Goal: Leave review/rating: Leave review/rating

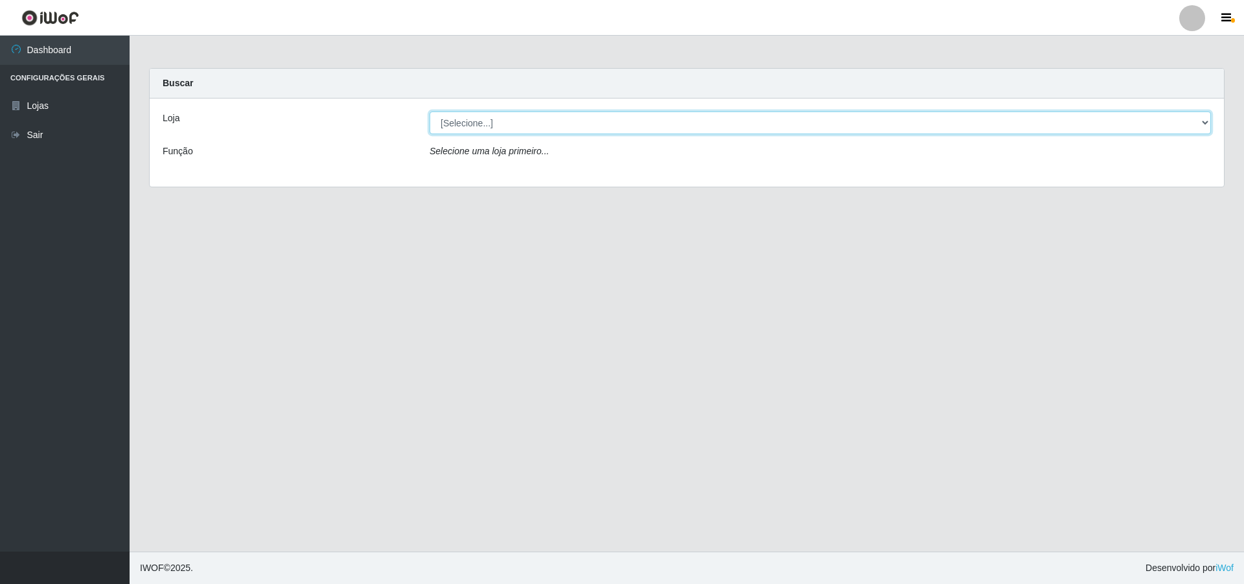
click at [1206, 123] on select "[Selecione...] Atacado Vem - [STREET_ADDRESS]" at bounding box center [819, 122] width 781 height 23
select select "449"
click at [429, 111] on select "[Selecione...] Atacado Vem - [STREET_ADDRESS]" at bounding box center [819, 122] width 781 height 23
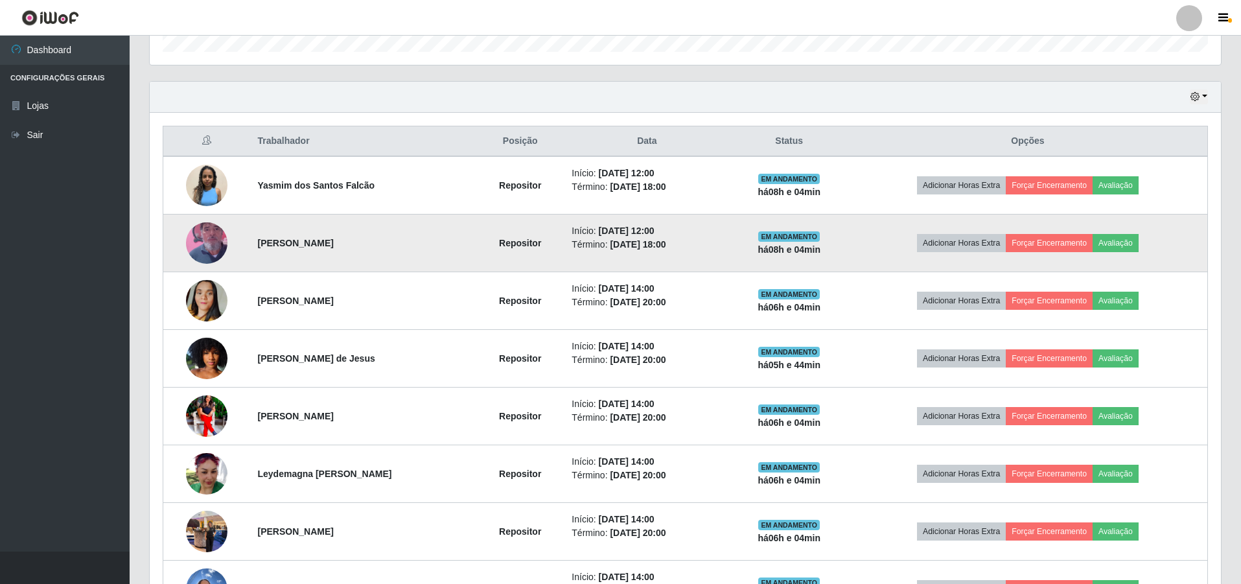
scroll to position [507, 0]
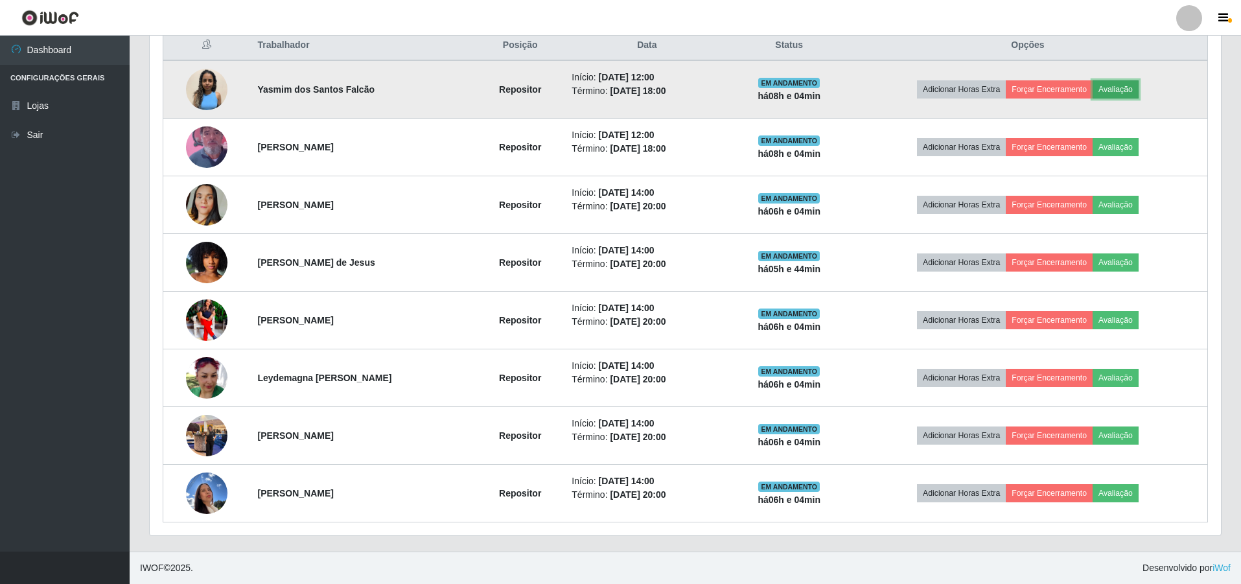
click at [1127, 92] on button "Avaliação" at bounding box center [1115, 89] width 46 height 18
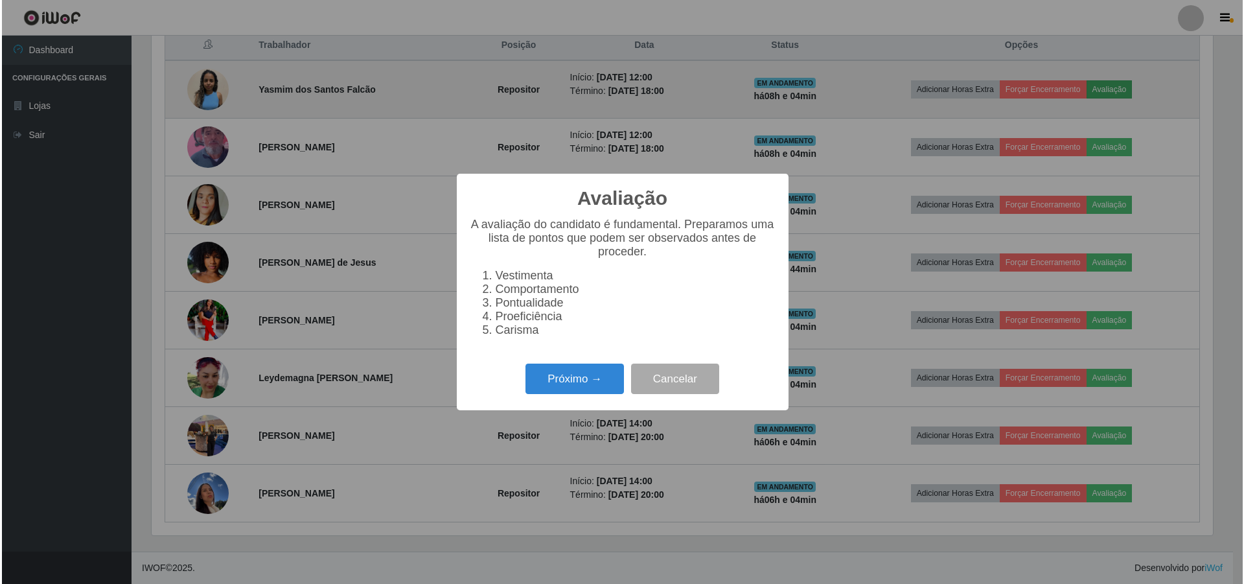
scroll to position [269, 1064]
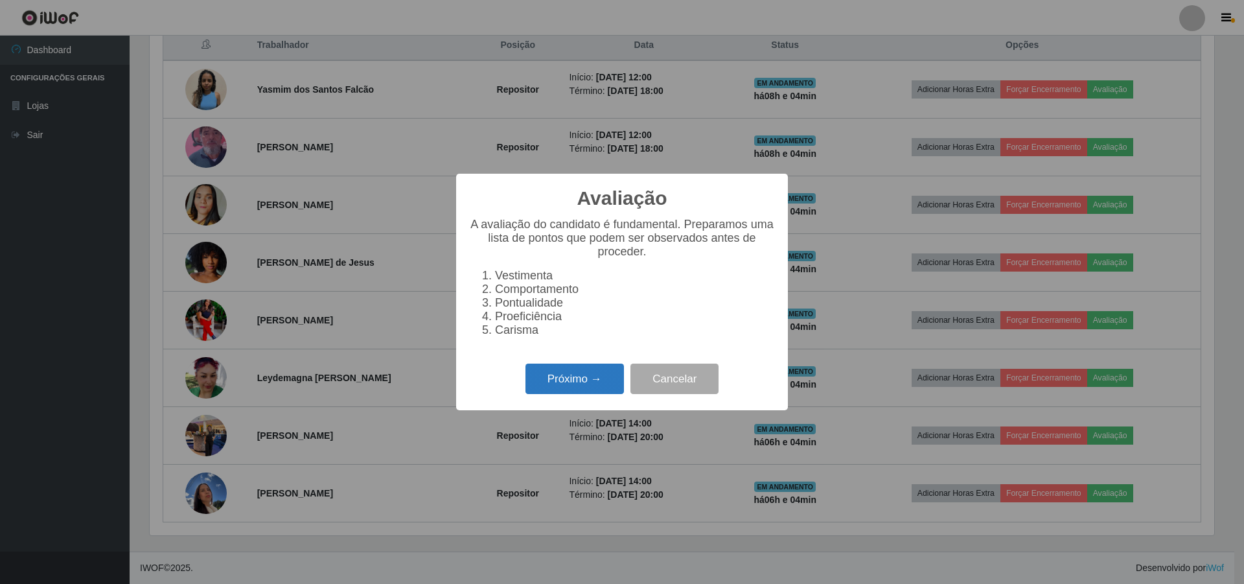
click at [571, 394] on button "Próximo →" at bounding box center [574, 378] width 98 height 30
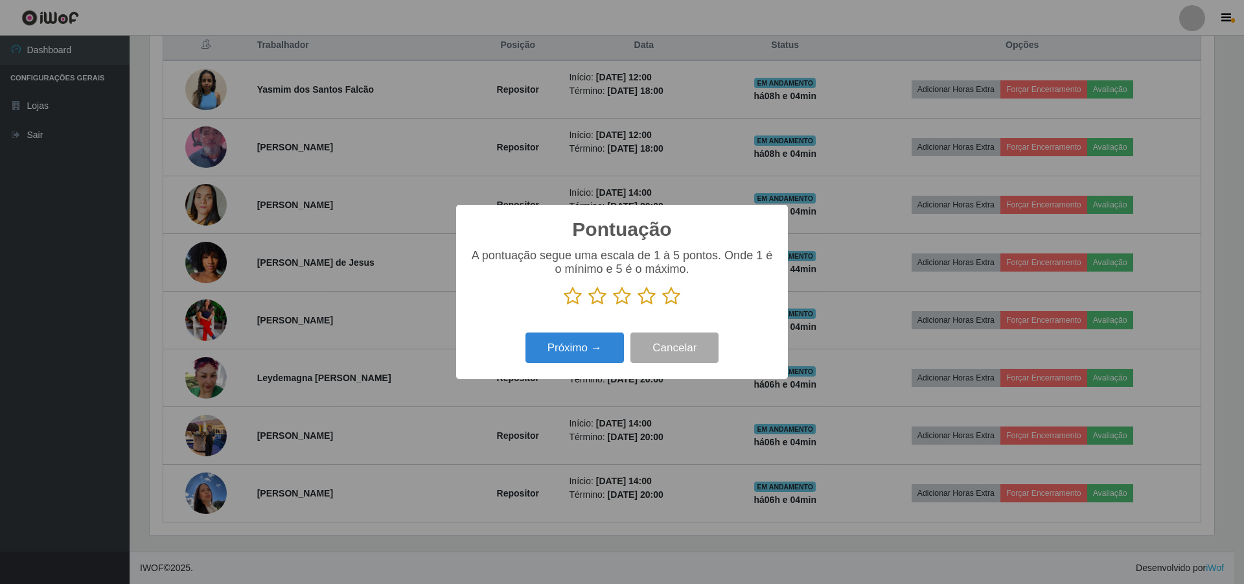
scroll to position [647530, 646734]
click at [617, 295] on icon at bounding box center [622, 295] width 18 height 19
click at [613, 306] on input "radio" at bounding box center [613, 306] width 0 height 0
click at [594, 349] on button "Próximo →" at bounding box center [574, 347] width 98 height 30
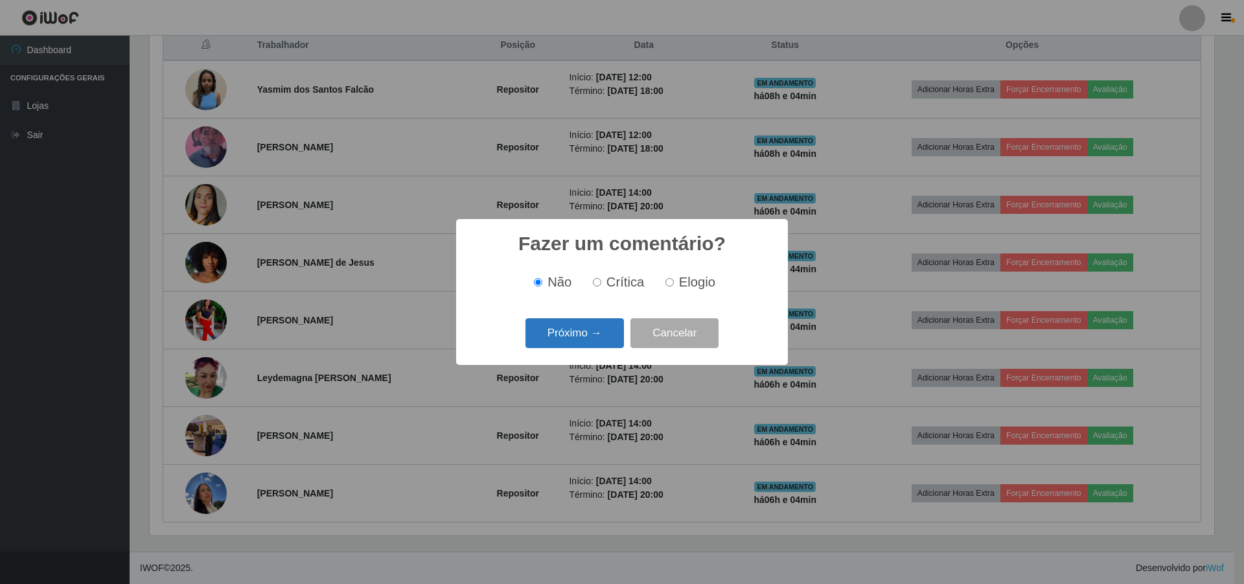
click at [590, 336] on button "Próximo →" at bounding box center [574, 333] width 98 height 30
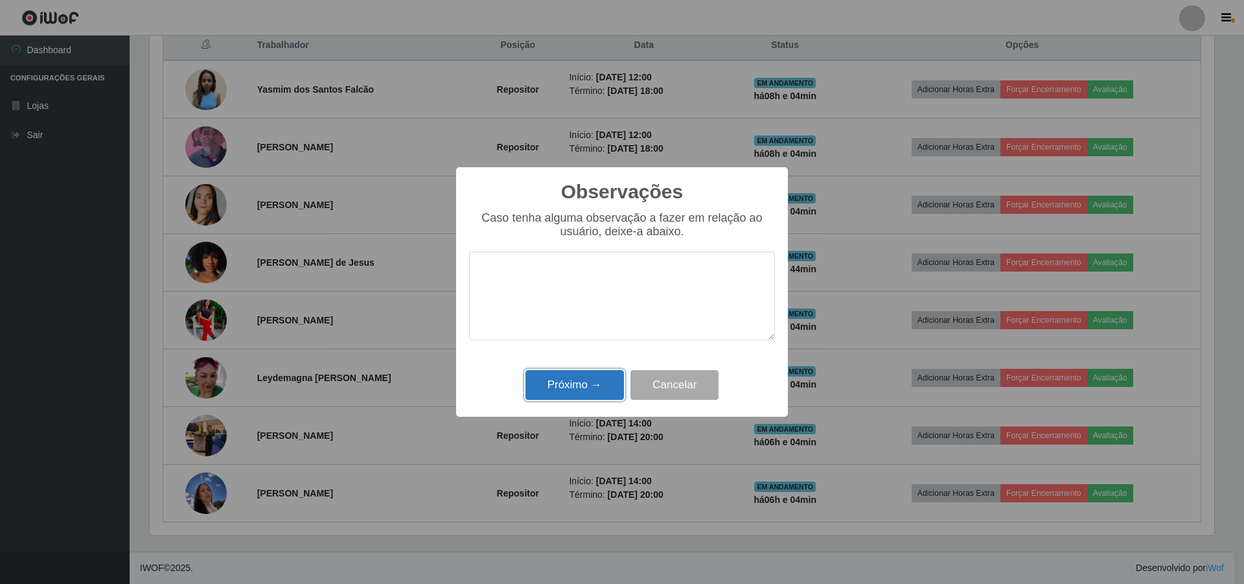
click at [589, 378] on button "Próximo →" at bounding box center [574, 385] width 98 height 30
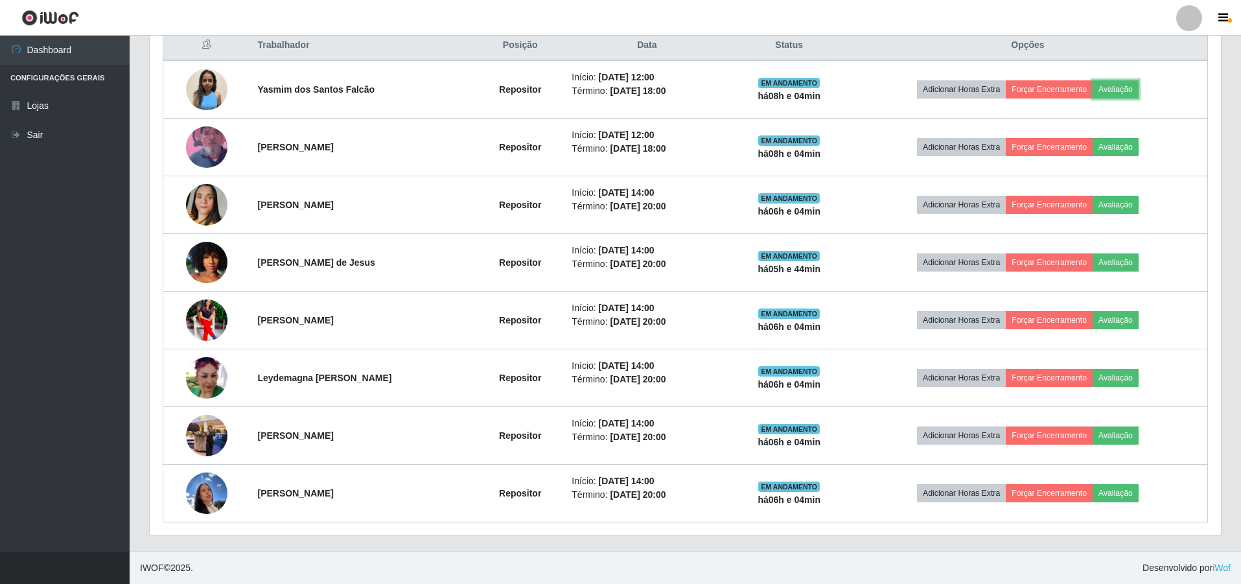
scroll to position [269, 1071]
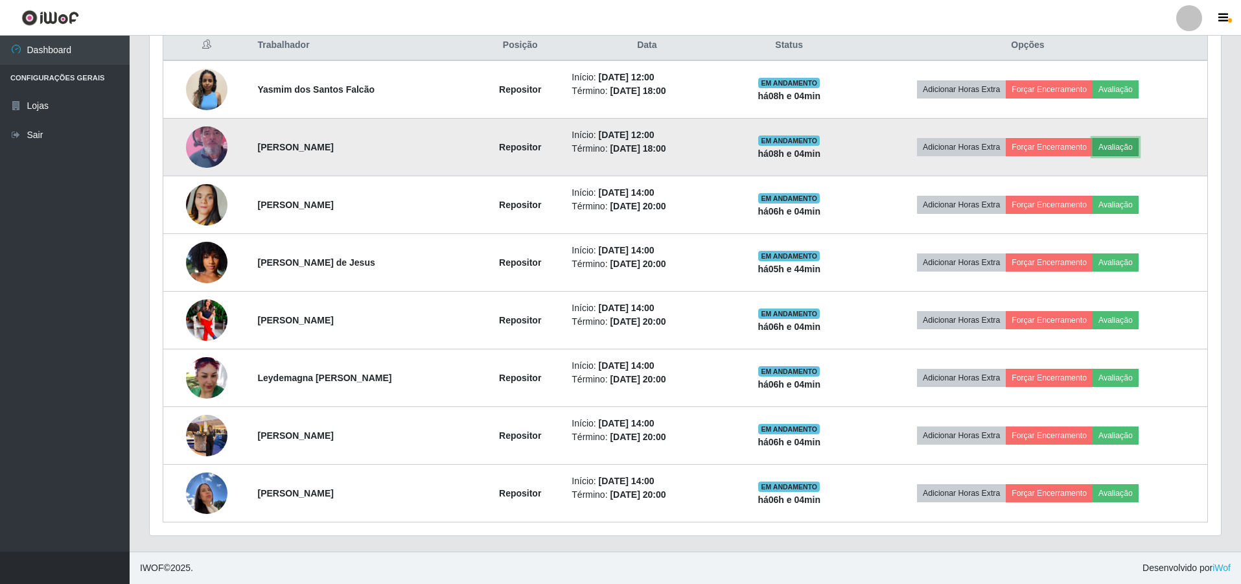
click at [1136, 144] on button "Avaliação" at bounding box center [1115, 147] width 46 height 18
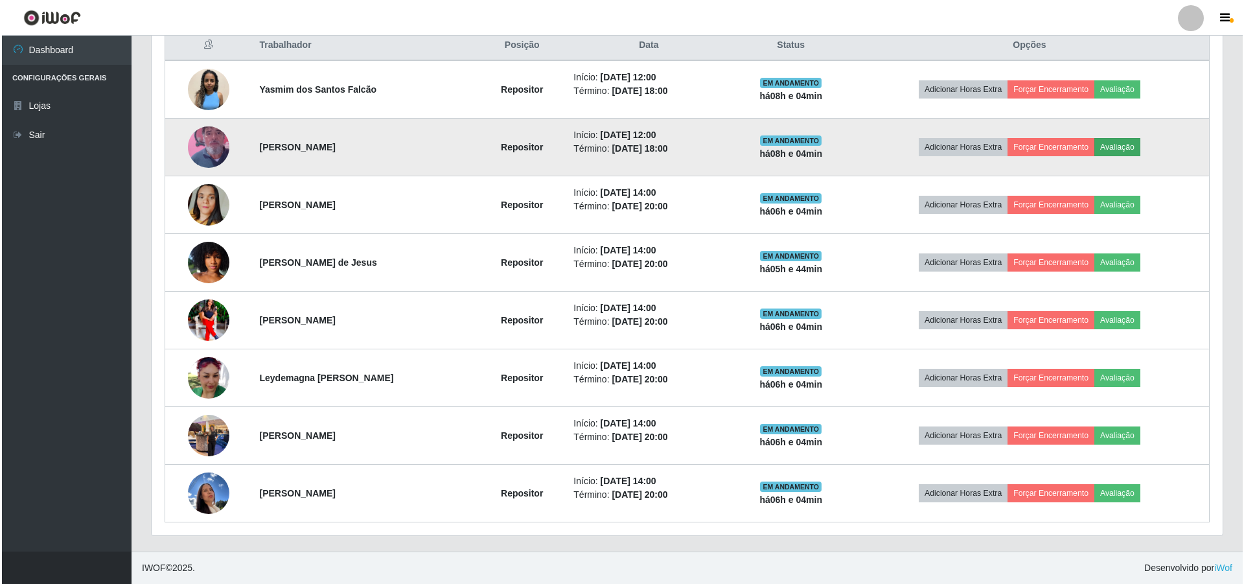
scroll to position [269, 1064]
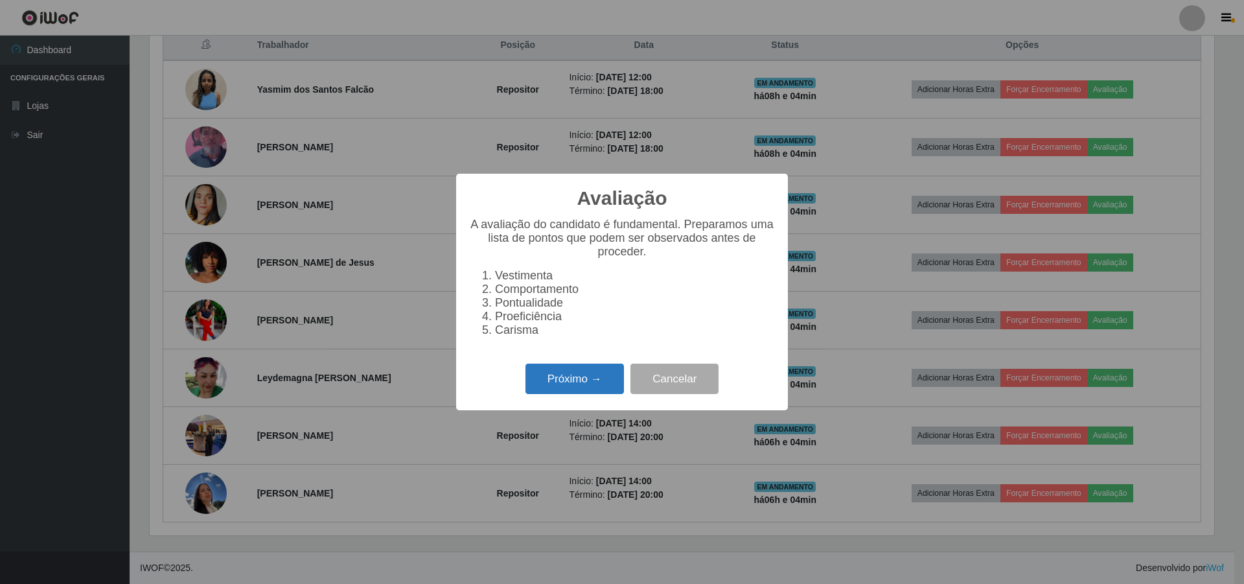
click at [586, 394] on button "Próximo →" at bounding box center [574, 378] width 98 height 30
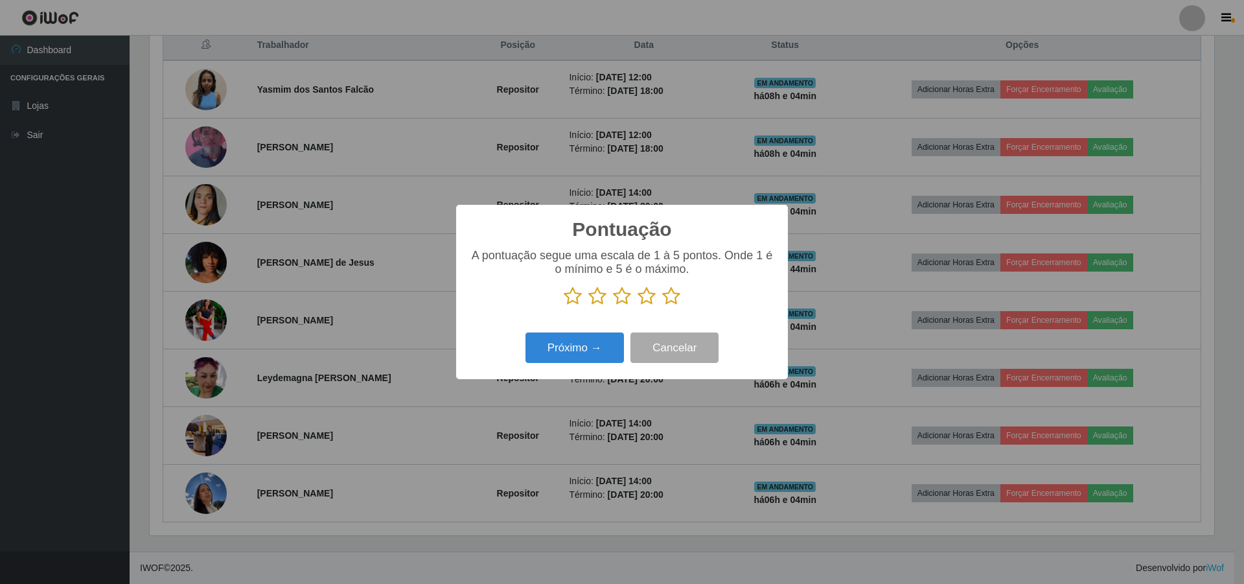
scroll to position [647530, 646734]
click at [626, 296] on icon at bounding box center [622, 295] width 18 height 19
click at [613, 306] on input "radio" at bounding box center [613, 306] width 0 height 0
click at [591, 348] on button "Próximo →" at bounding box center [574, 347] width 98 height 30
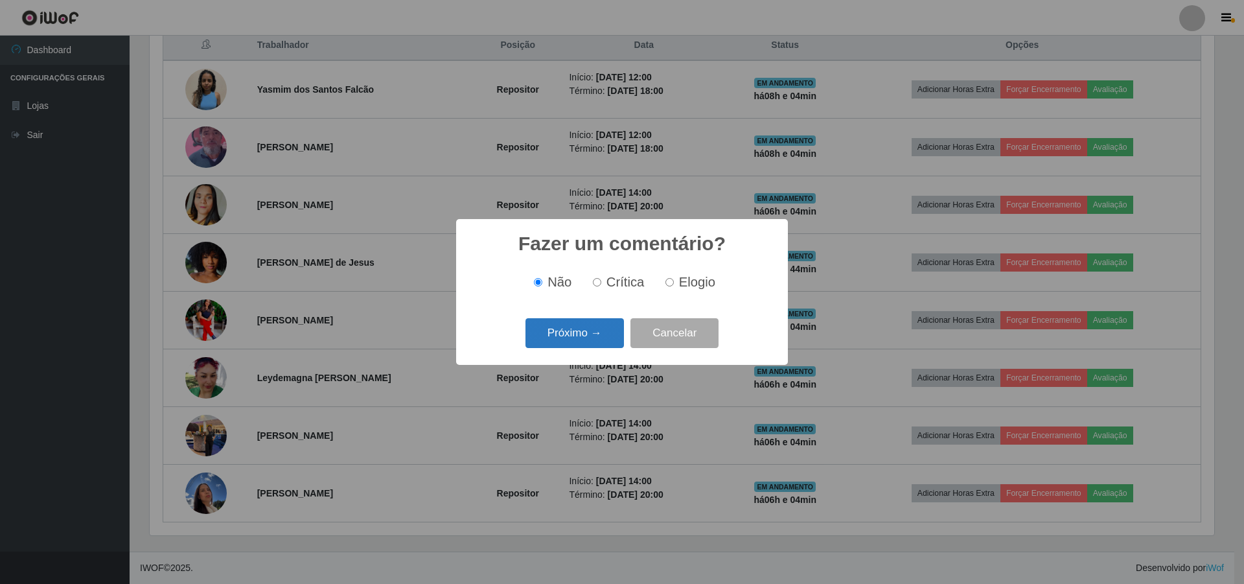
click at [604, 341] on button "Próximo →" at bounding box center [574, 333] width 98 height 30
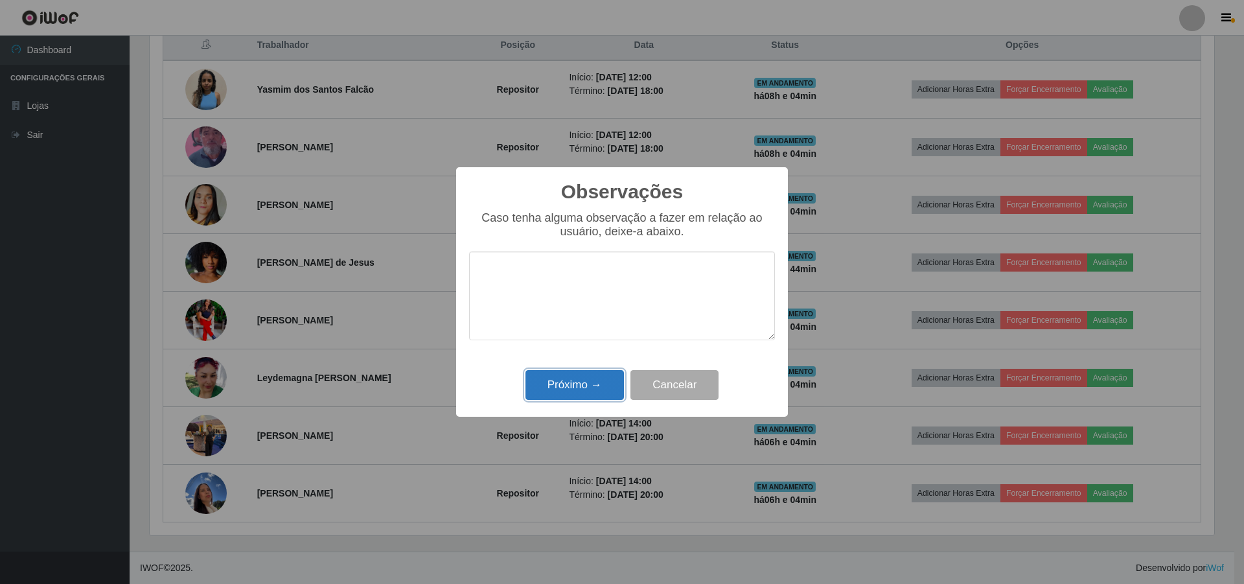
click at [588, 376] on button "Próximo →" at bounding box center [574, 385] width 98 height 30
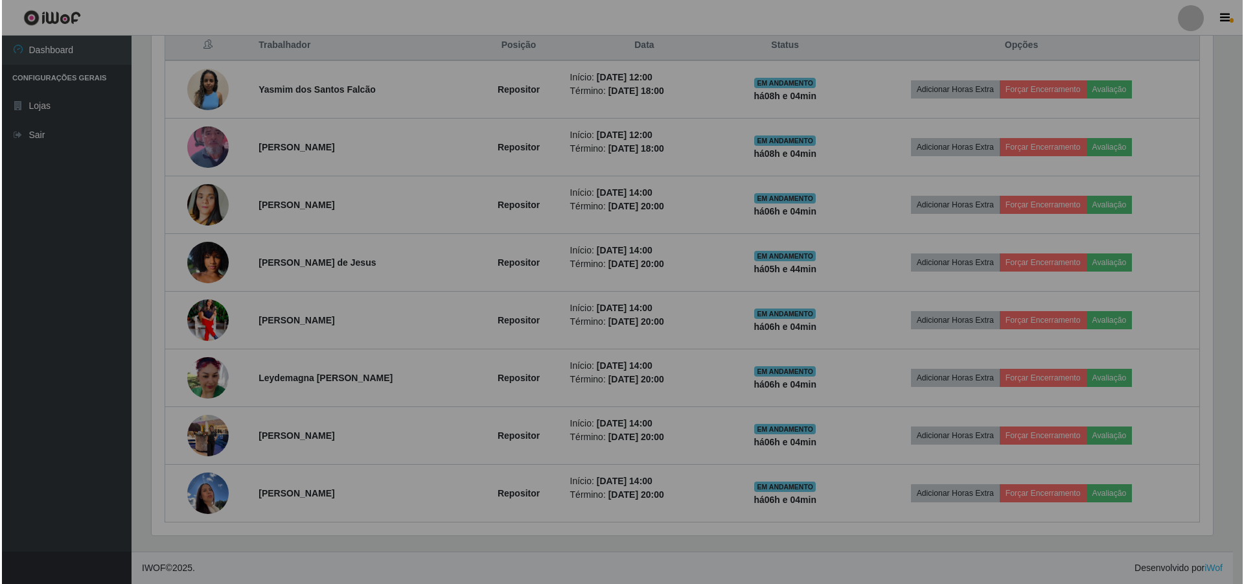
scroll to position [269, 1071]
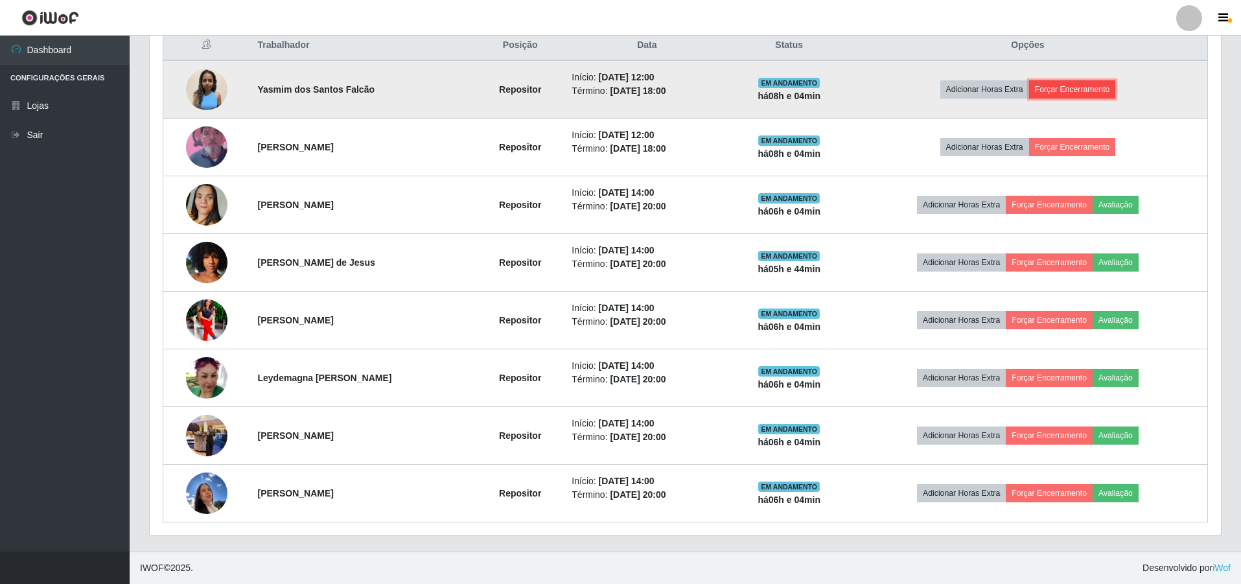
click at [1077, 85] on button "Forçar Encerramento" at bounding box center [1072, 89] width 87 height 18
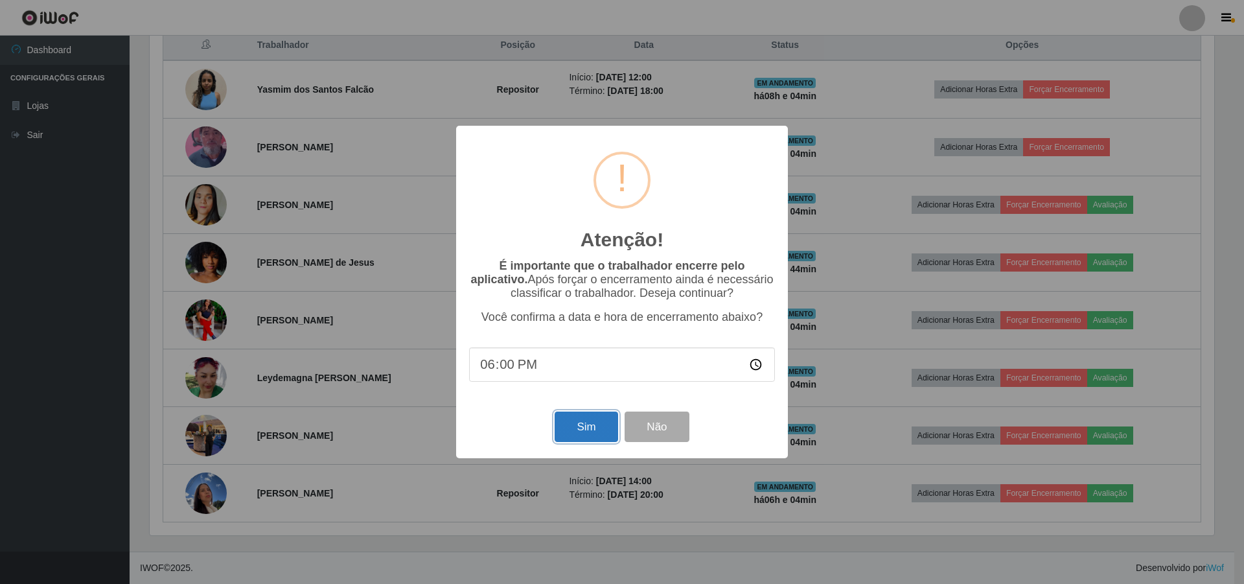
click at [580, 426] on button "Sim" at bounding box center [586, 426] width 63 height 30
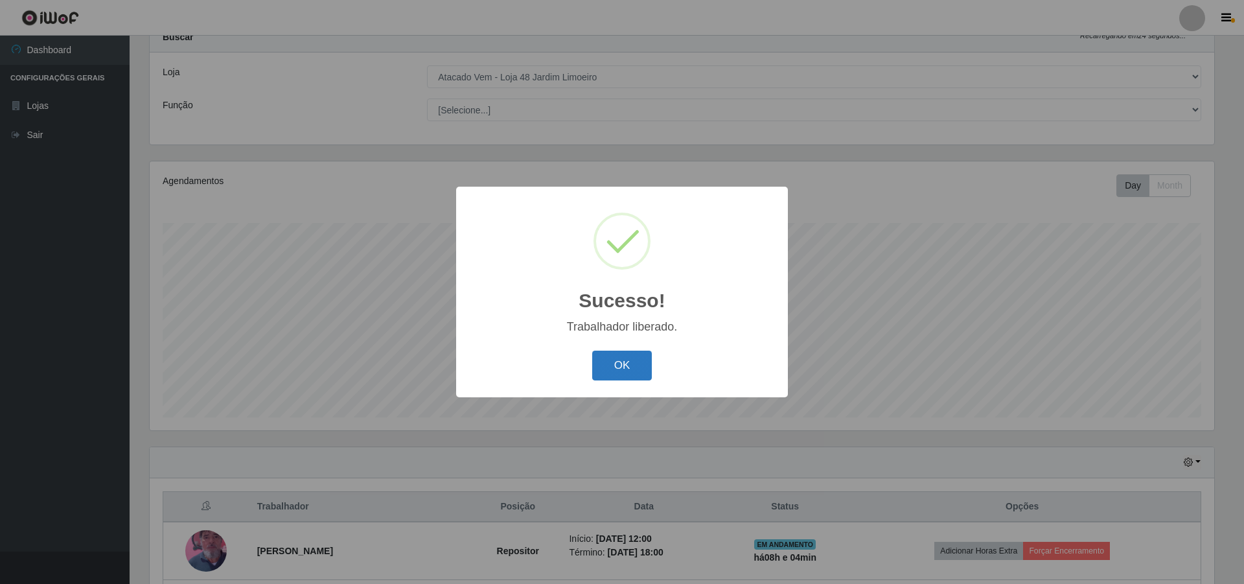
click at [622, 364] on button "OK" at bounding box center [622, 365] width 60 height 30
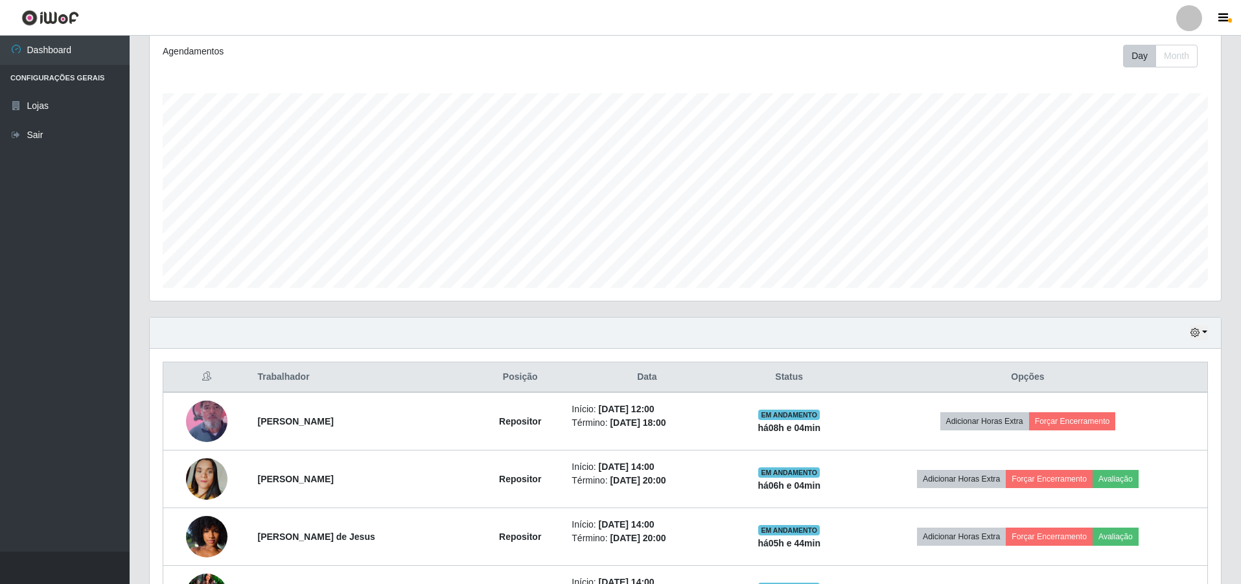
scroll to position [305, 0]
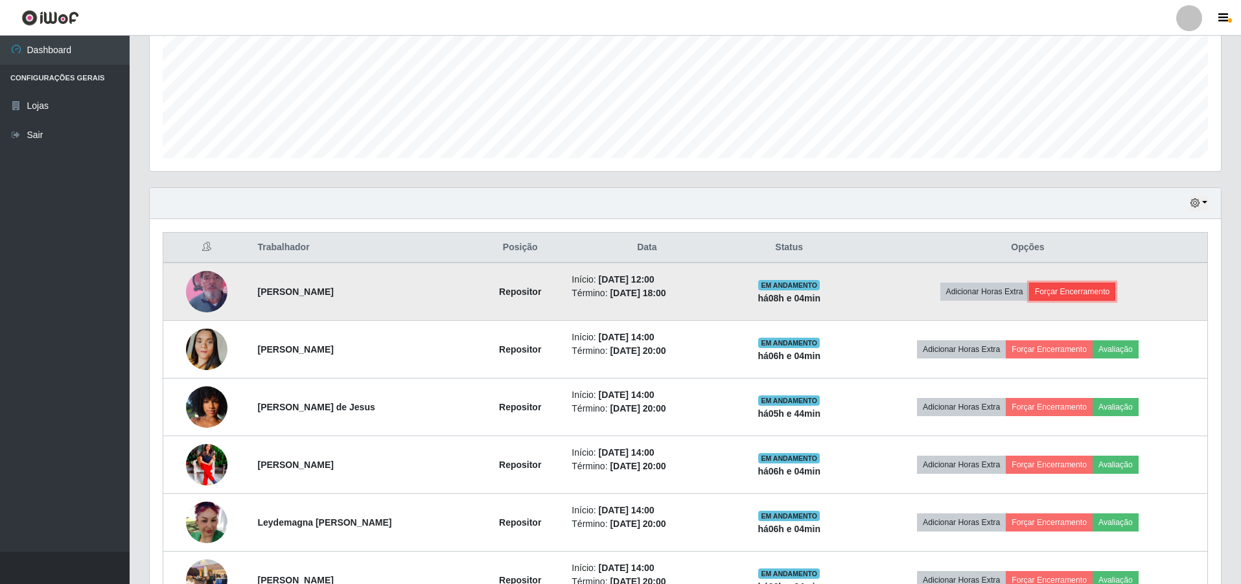
click at [1104, 295] on button "Forçar Encerramento" at bounding box center [1072, 291] width 87 height 18
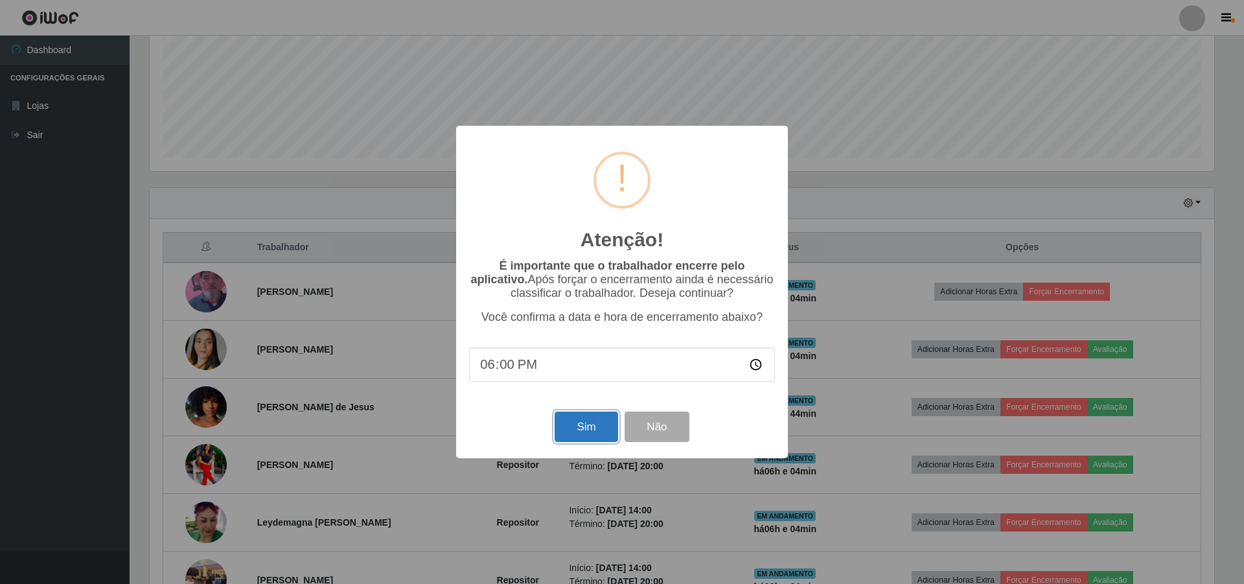
click at [582, 434] on button "Sim" at bounding box center [586, 426] width 63 height 30
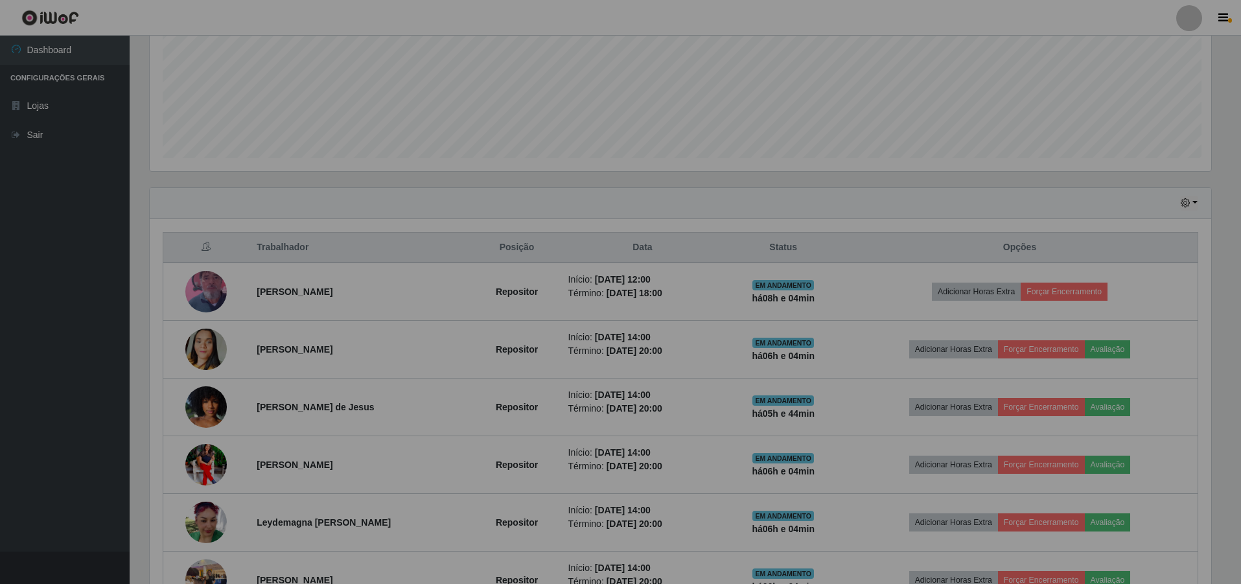
scroll to position [0, 0]
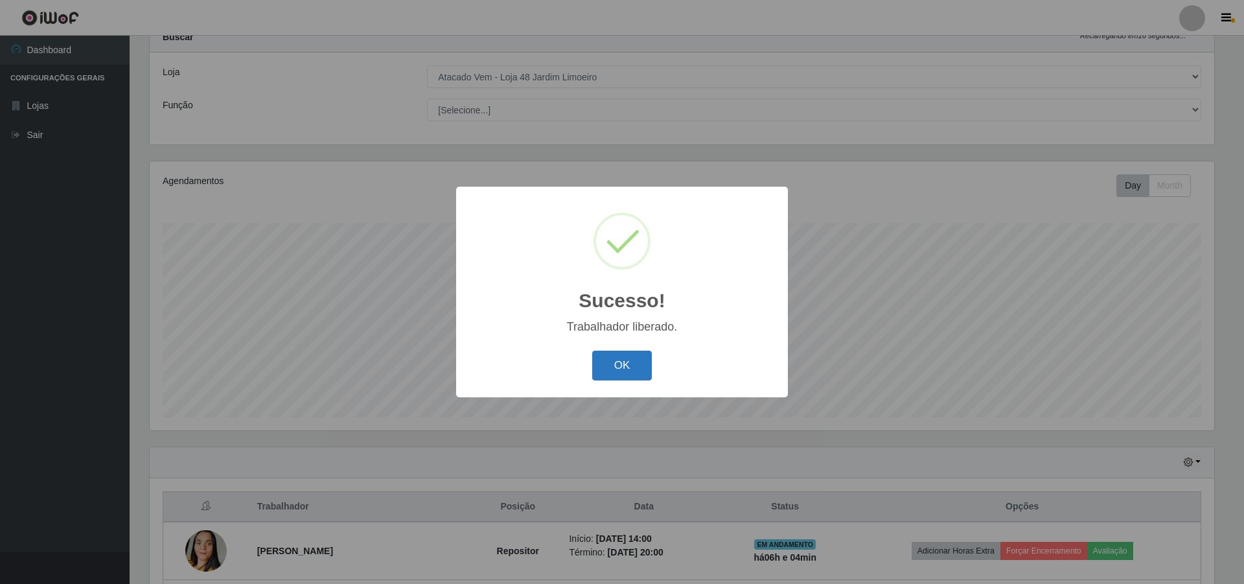
click at [626, 365] on button "OK" at bounding box center [622, 365] width 60 height 30
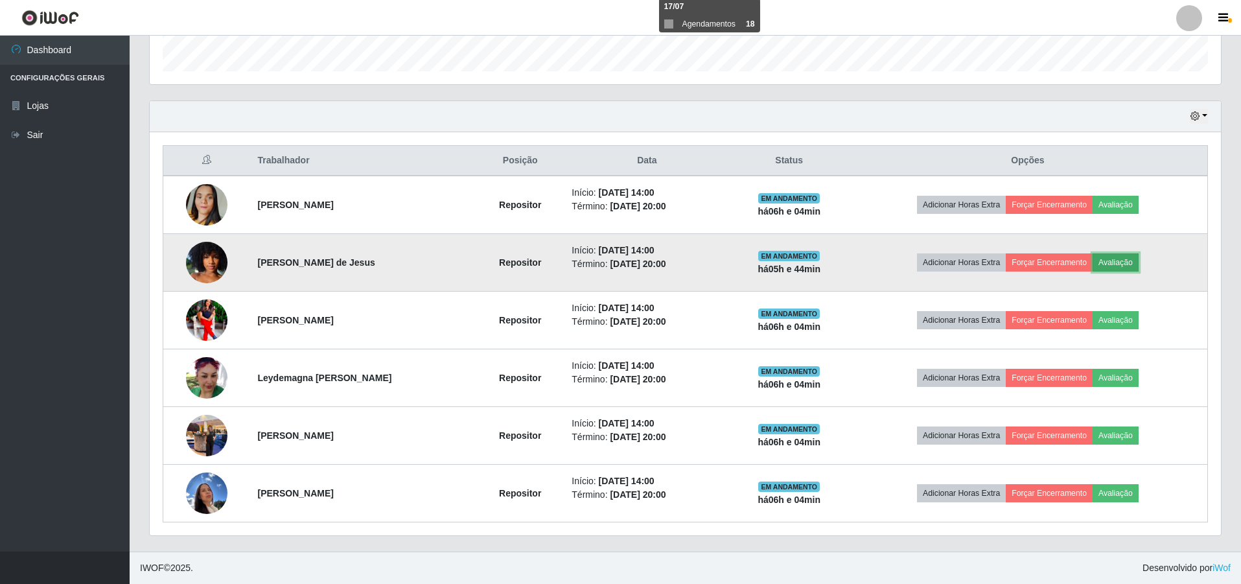
click at [1130, 258] on button "Avaliação" at bounding box center [1115, 262] width 46 height 18
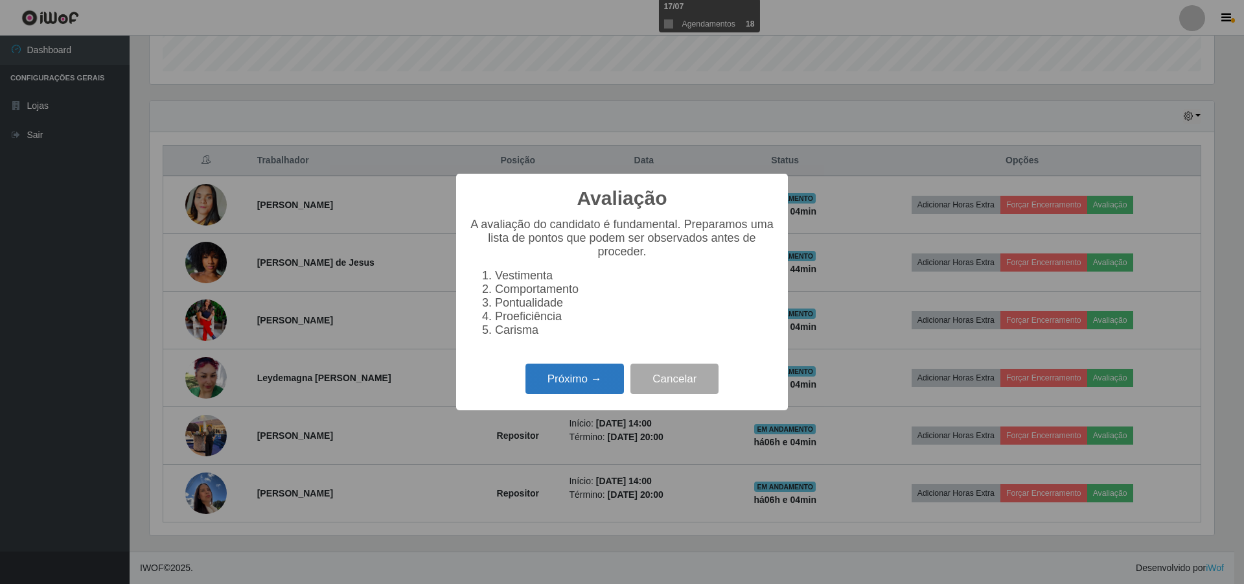
click at [555, 389] on button "Próximo →" at bounding box center [574, 378] width 98 height 30
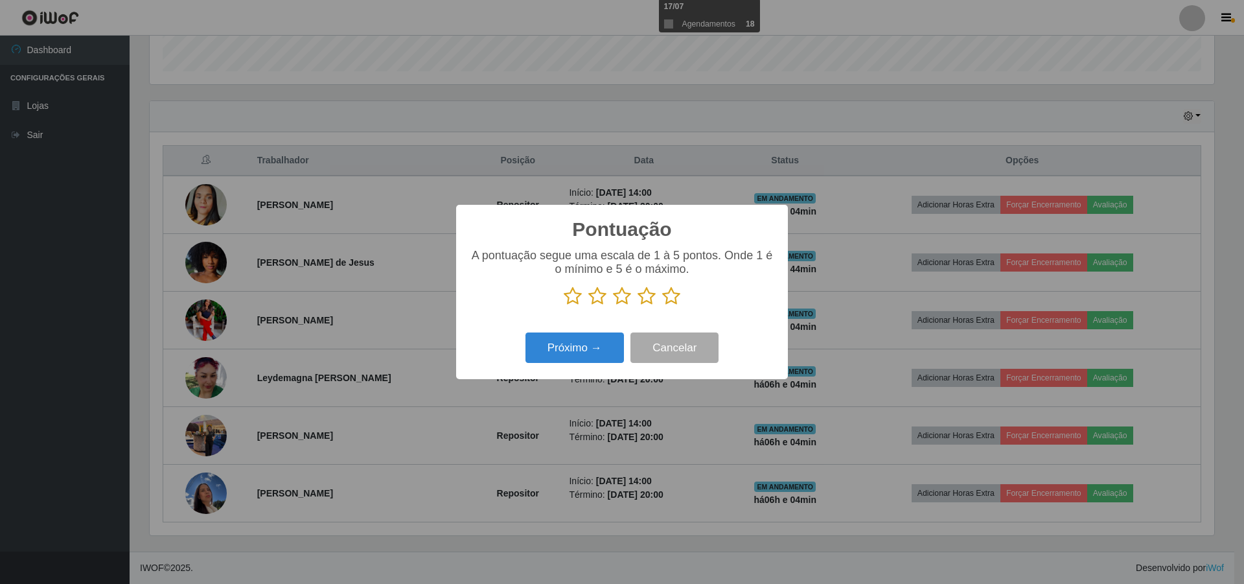
click at [620, 299] on icon at bounding box center [622, 295] width 18 height 19
click at [613, 306] on input "radio" at bounding box center [613, 306] width 0 height 0
click at [602, 302] on icon at bounding box center [597, 295] width 18 height 19
click at [588, 306] on input "radio" at bounding box center [588, 306] width 0 height 0
click at [617, 295] on icon at bounding box center [622, 295] width 18 height 19
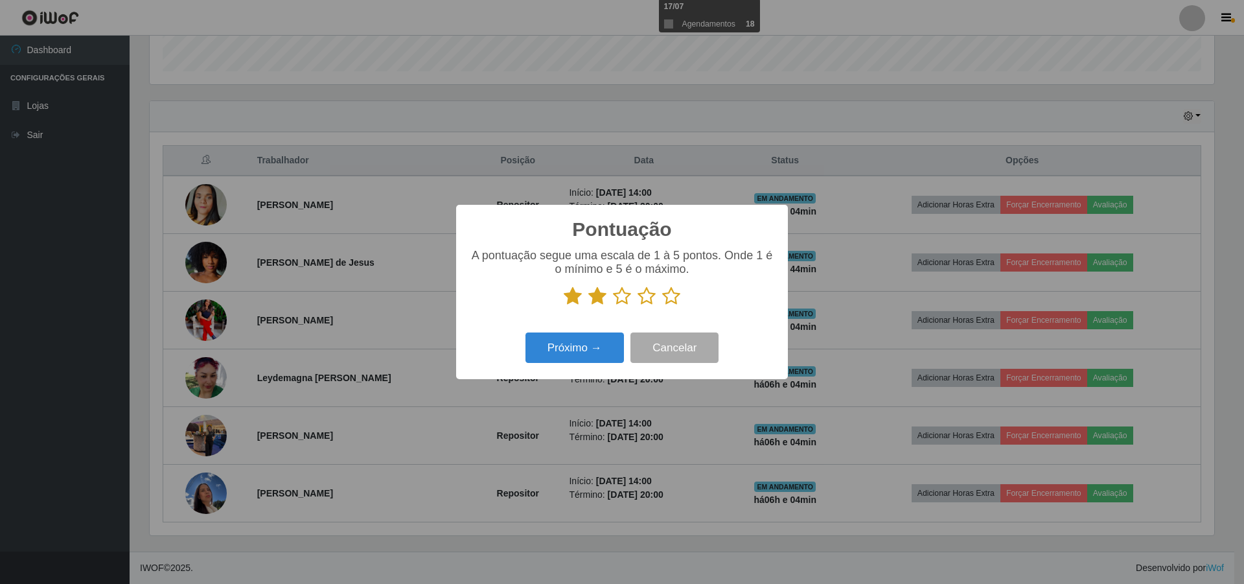
click at [613, 306] on input "radio" at bounding box center [613, 306] width 0 height 0
click at [672, 341] on button "Cancelar" at bounding box center [674, 347] width 88 height 30
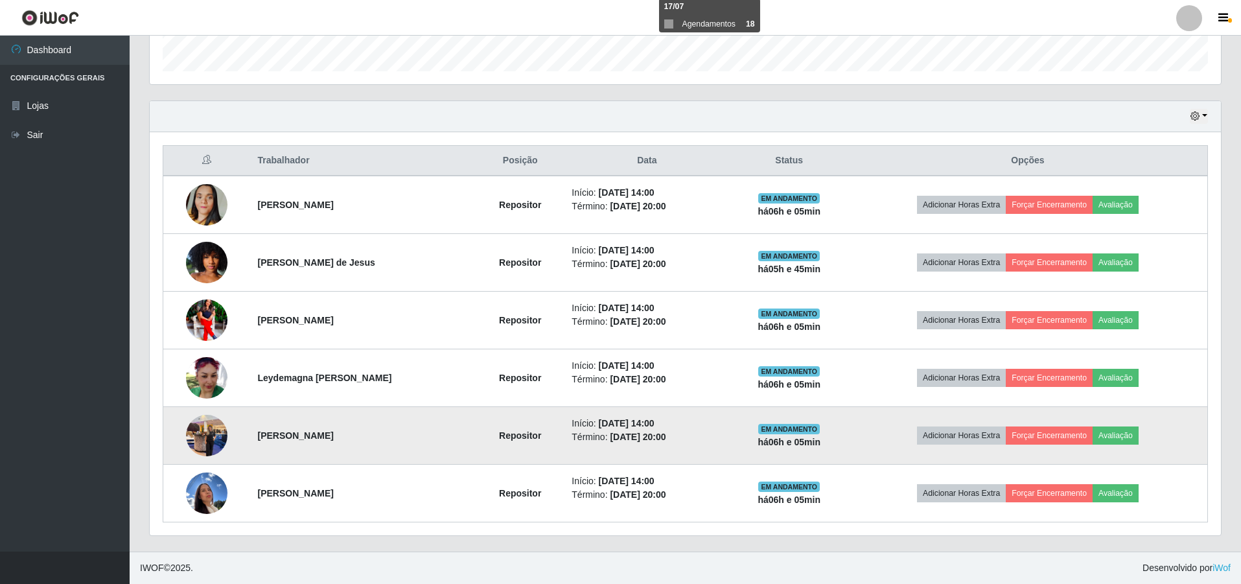
click at [201, 425] on img at bounding box center [206, 434] width 41 height 55
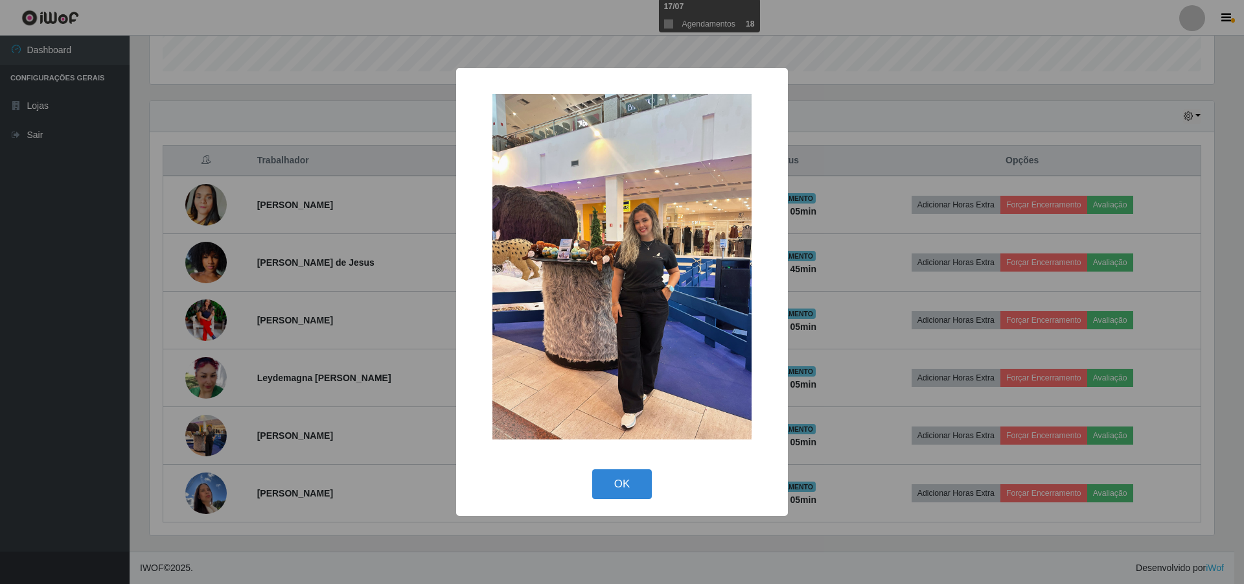
click at [199, 265] on div "× OK Cancel" at bounding box center [622, 292] width 1244 height 584
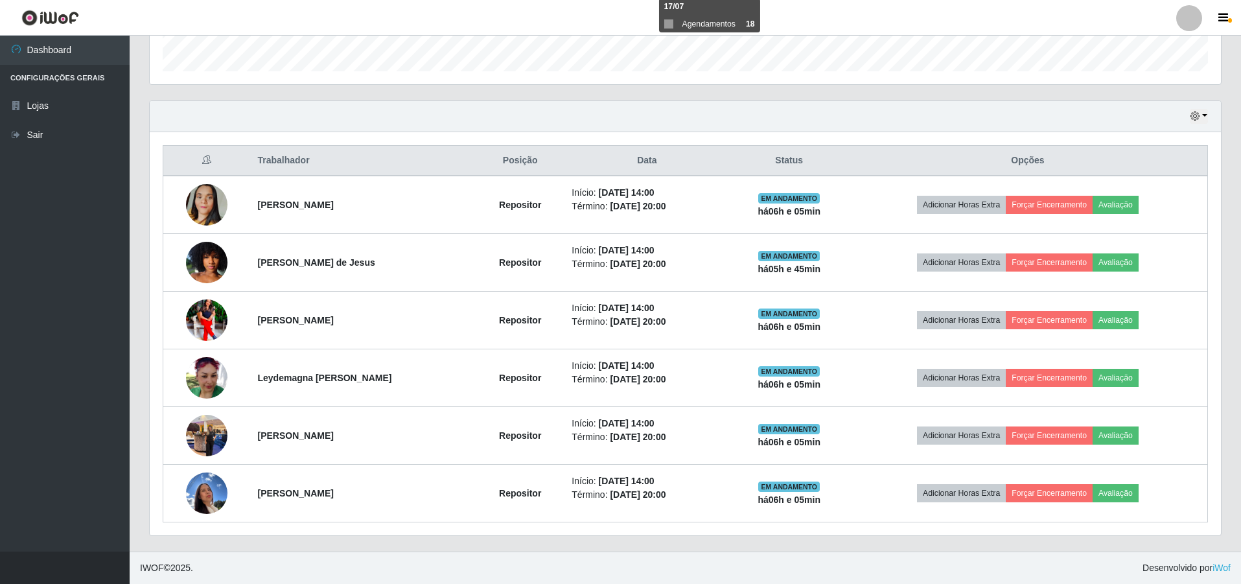
click at [199, 265] on img at bounding box center [206, 262] width 41 height 74
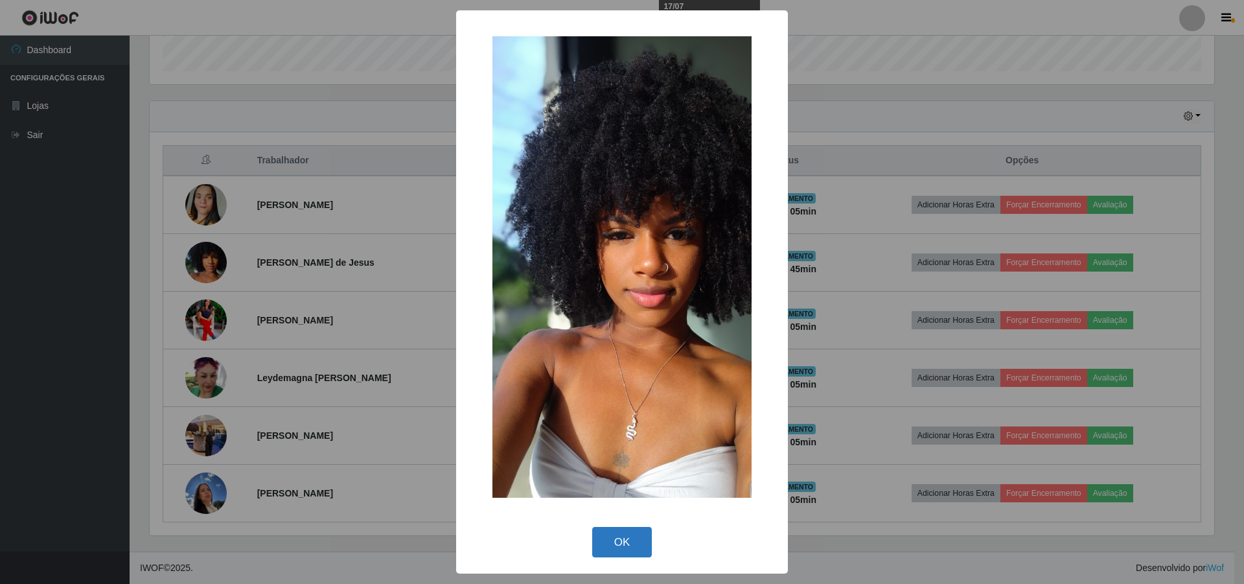
click at [628, 544] on button "OK" at bounding box center [622, 542] width 60 height 30
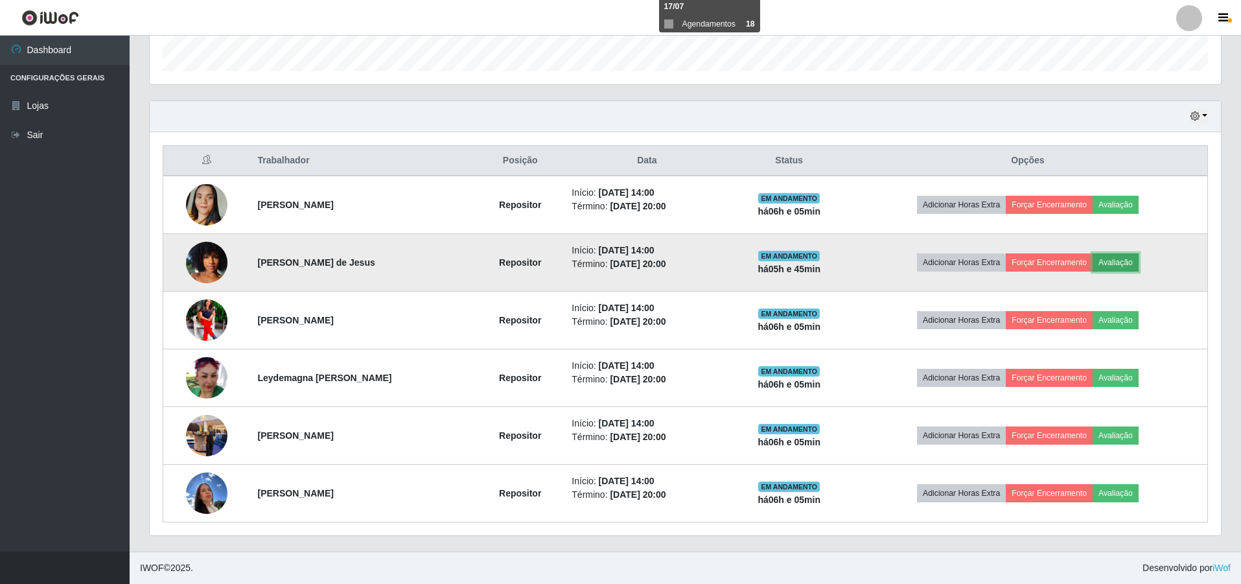
click at [1116, 257] on button "Avaliação" at bounding box center [1115, 262] width 46 height 18
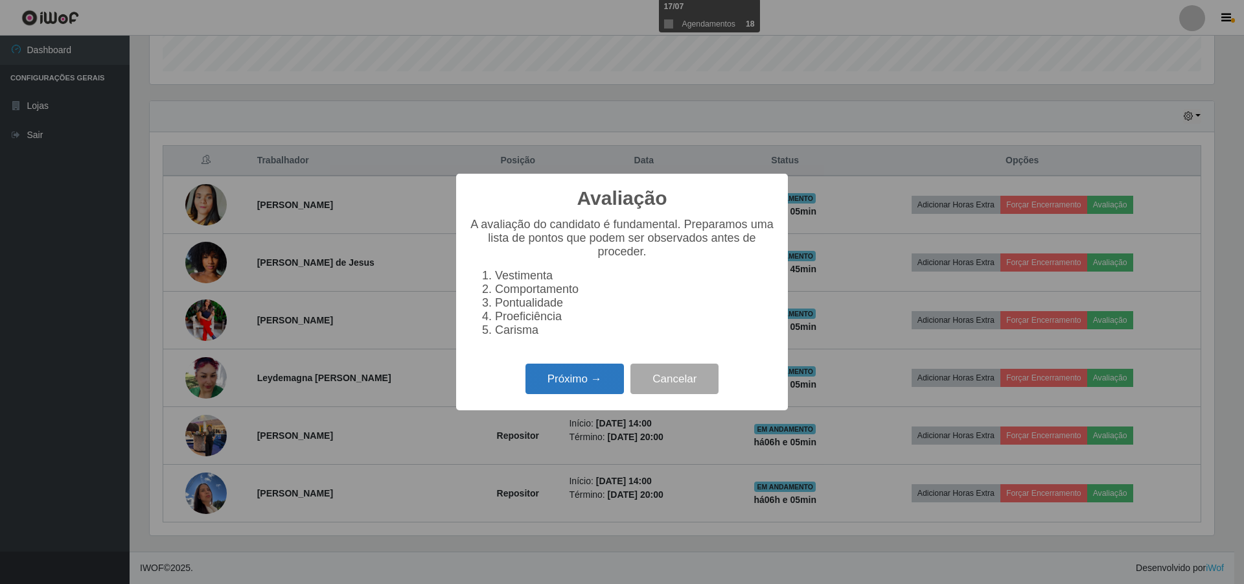
click at [584, 385] on button "Próximo →" at bounding box center [574, 378] width 98 height 30
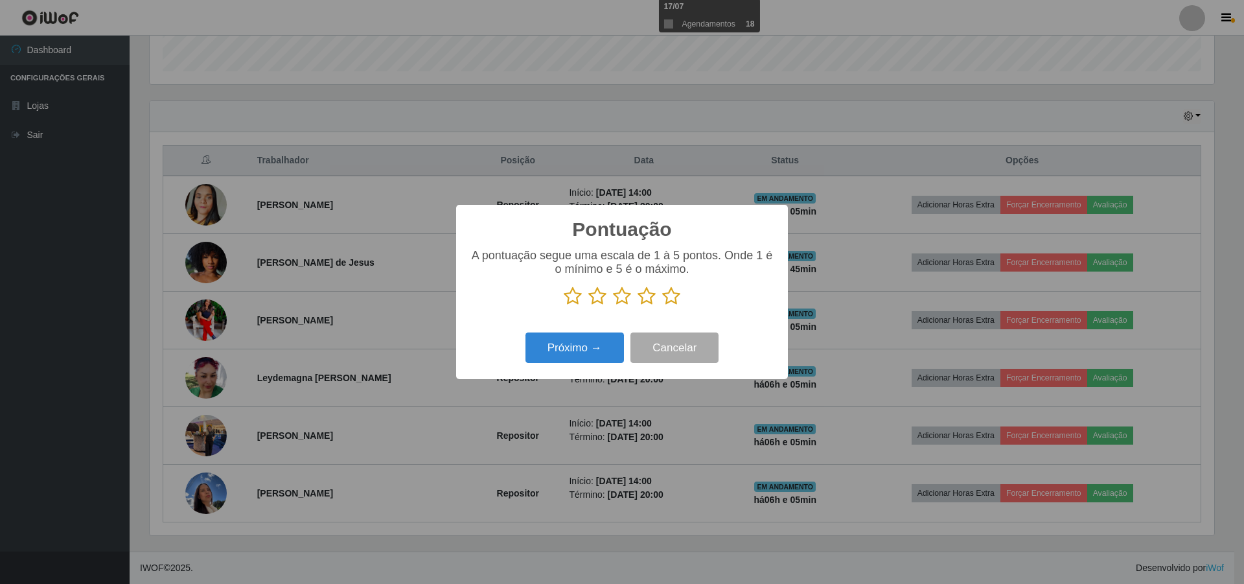
click at [623, 297] on icon at bounding box center [622, 295] width 18 height 19
click at [613, 306] on input "radio" at bounding box center [613, 306] width 0 height 0
click at [588, 346] on button "Próximo →" at bounding box center [574, 347] width 98 height 30
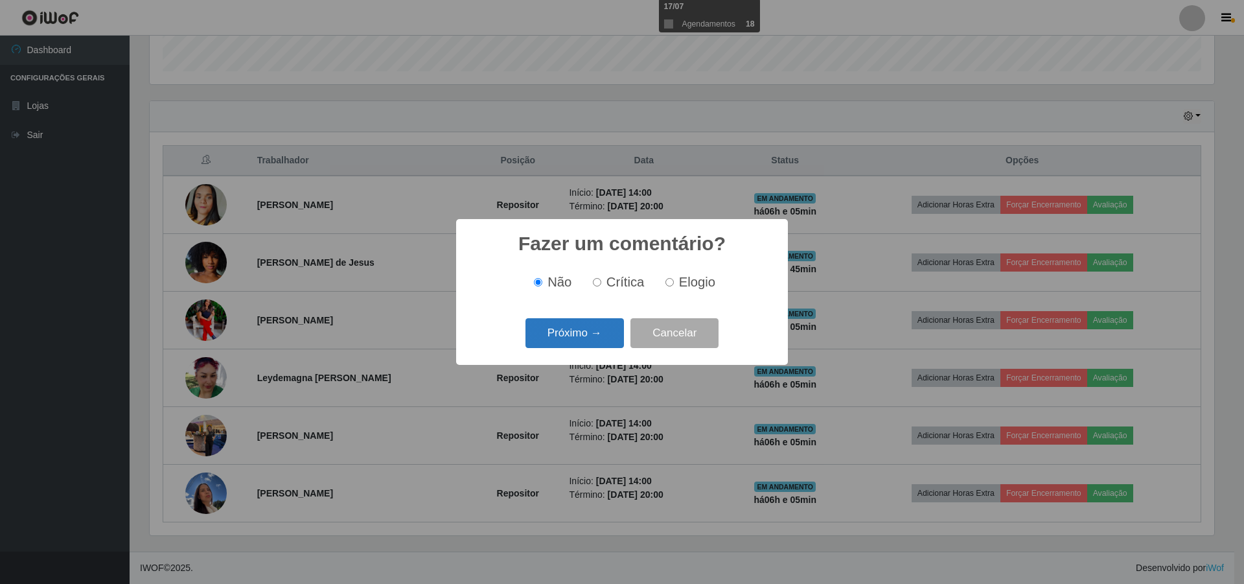
click at [604, 332] on button "Próximo →" at bounding box center [574, 333] width 98 height 30
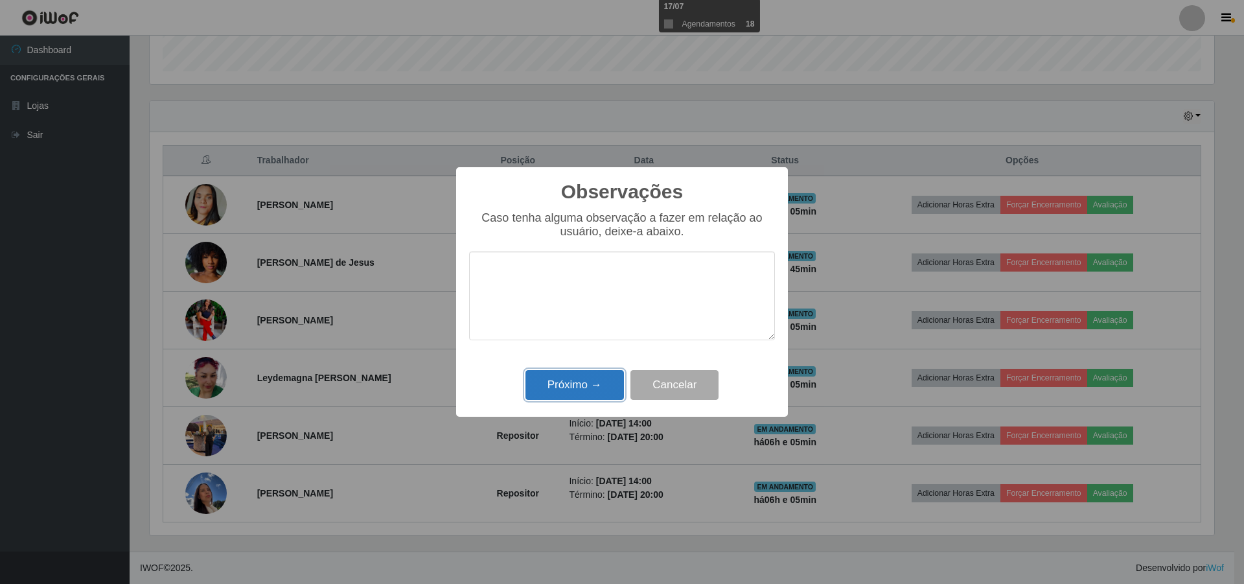
click at [591, 383] on button "Próximo →" at bounding box center [574, 385] width 98 height 30
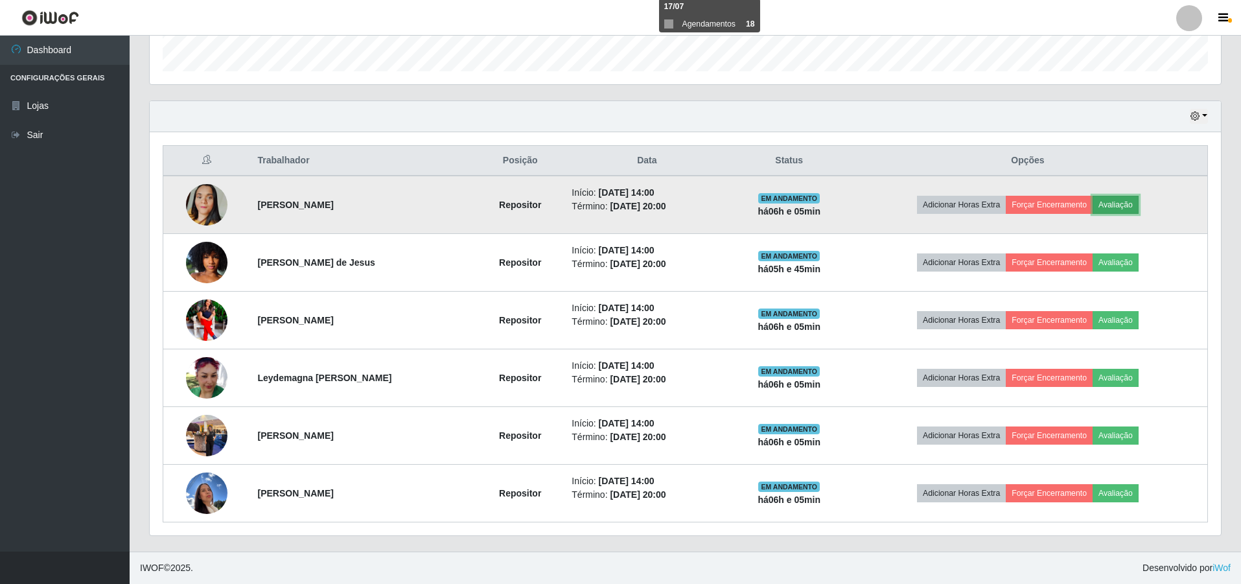
click at [1107, 207] on button "Avaliação" at bounding box center [1115, 205] width 46 height 18
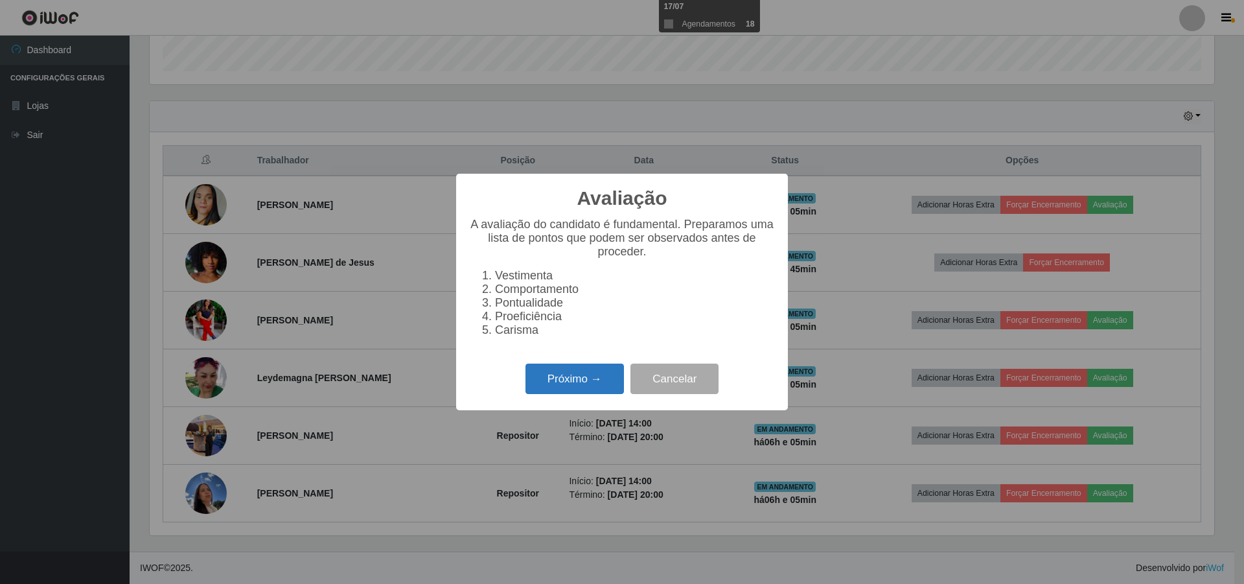
click at [551, 389] on button "Próximo →" at bounding box center [574, 378] width 98 height 30
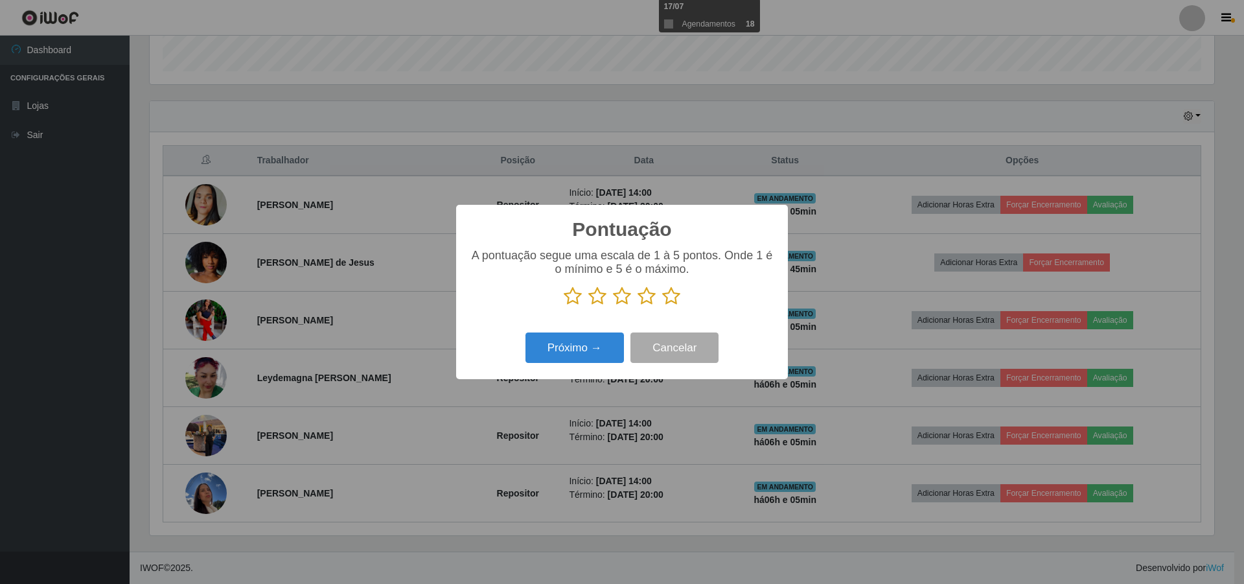
click at [647, 299] on icon at bounding box center [646, 295] width 18 height 19
click at [637, 306] on input "radio" at bounding box center [637, 306] width 0 height 0
click at [599, 343] on button "Próximo →" at bounding box center [574, 347] width 98 height 30
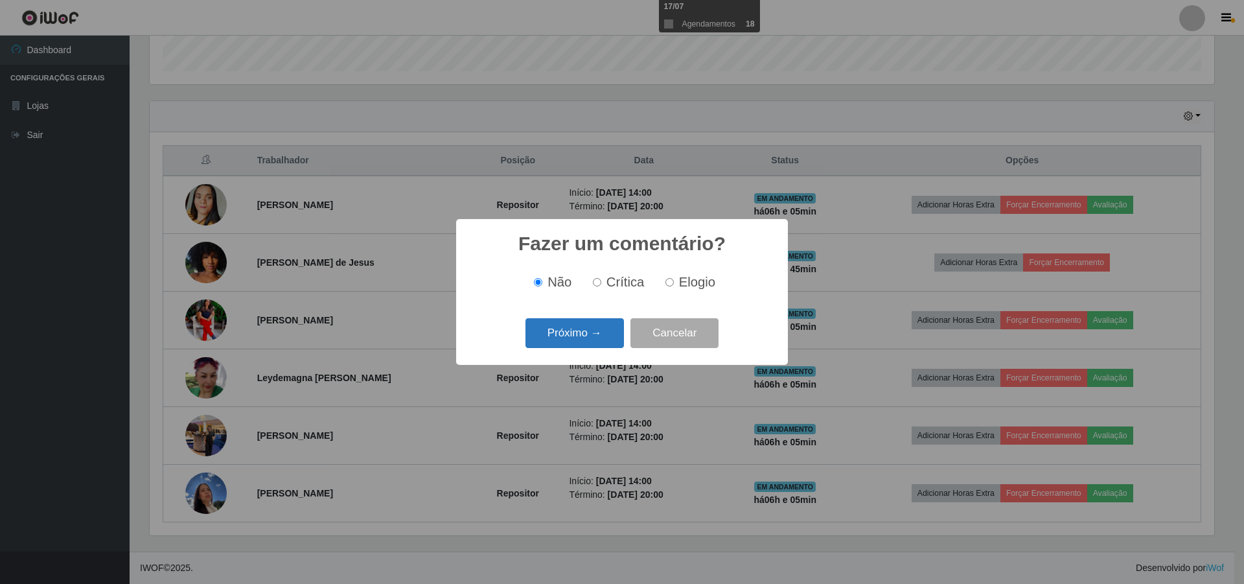
click at [598, 334] on button "Próximo →" at bounding box center [574, 333] width 98 height 30
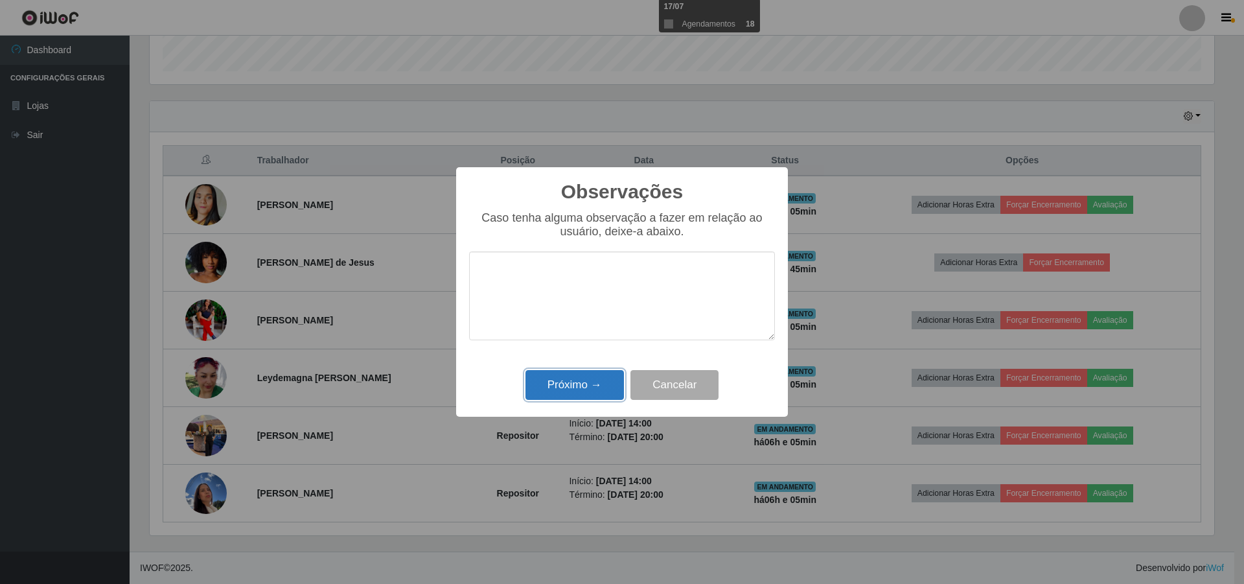
click at [578, 390] on button "Próximo →" at bounding box center [574, 385] width 98 height 30
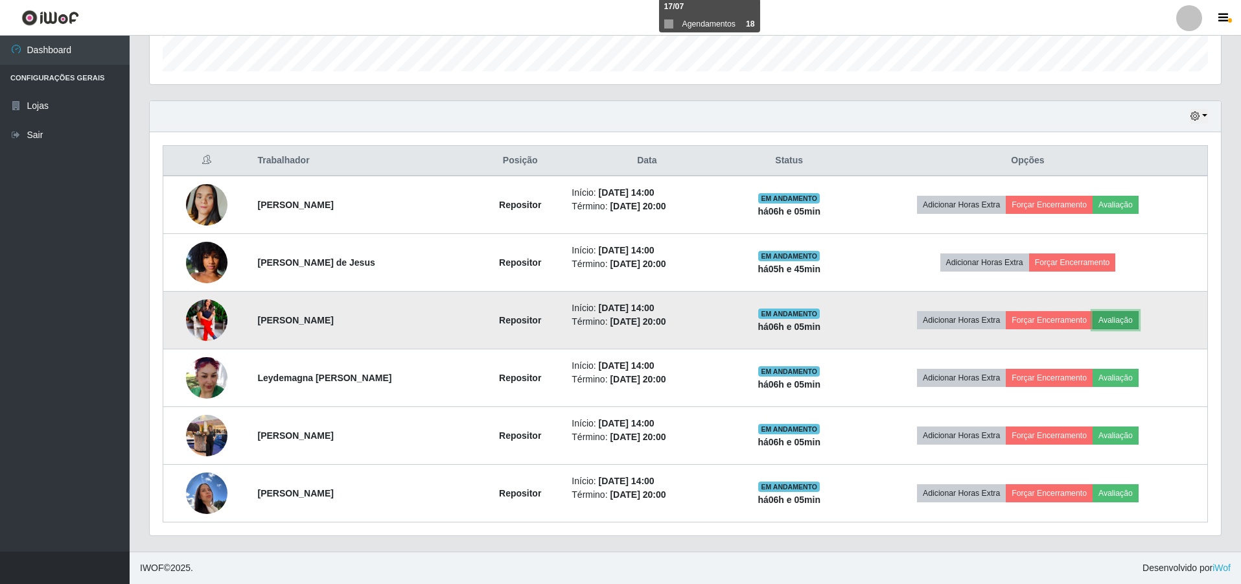
click at [1118, 321] on button "Avaliação" at bounding box center [1115, 320] width 46 height 18
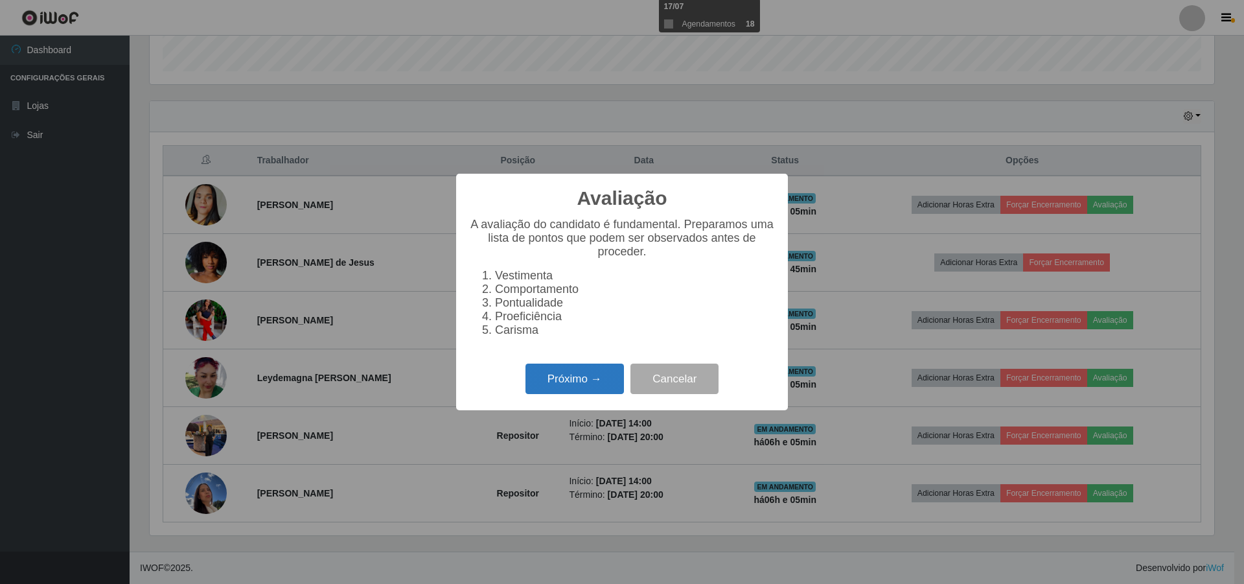
click at [575, 380] on button "Próximo →" at bounding box center [574, 378] width 98 height 30
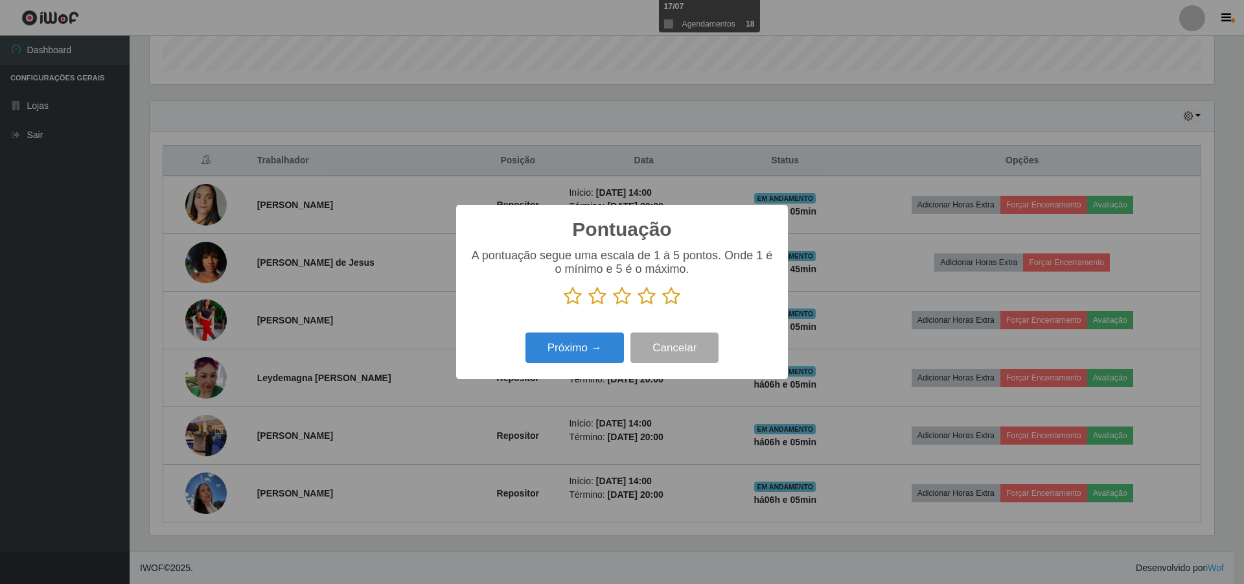
click at [647, 303] on icon at bounding box center [646, 295] width 18 height 19
click at [637, 306] on input "radio" at bounding box center [637, 306] width 0 height 0
click at [595, 347] on button "Próximo →" at bounding box center [574, 347] width 98 height 30
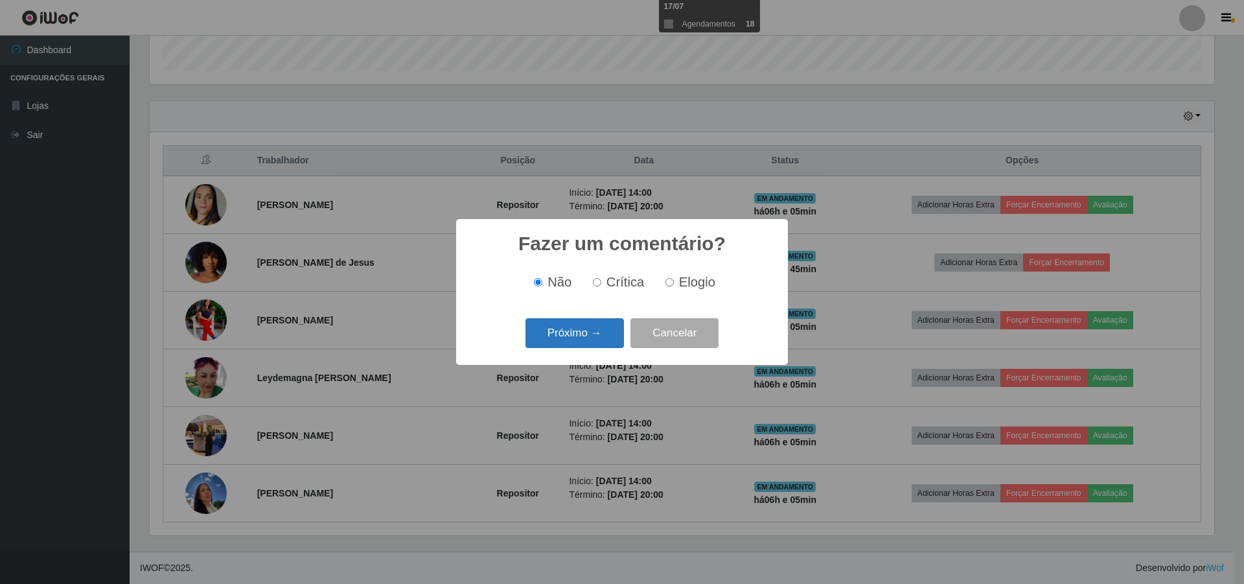
click at [594, 346] on button "Próximo →" at bounding box center [574, 333] width 98 height 30
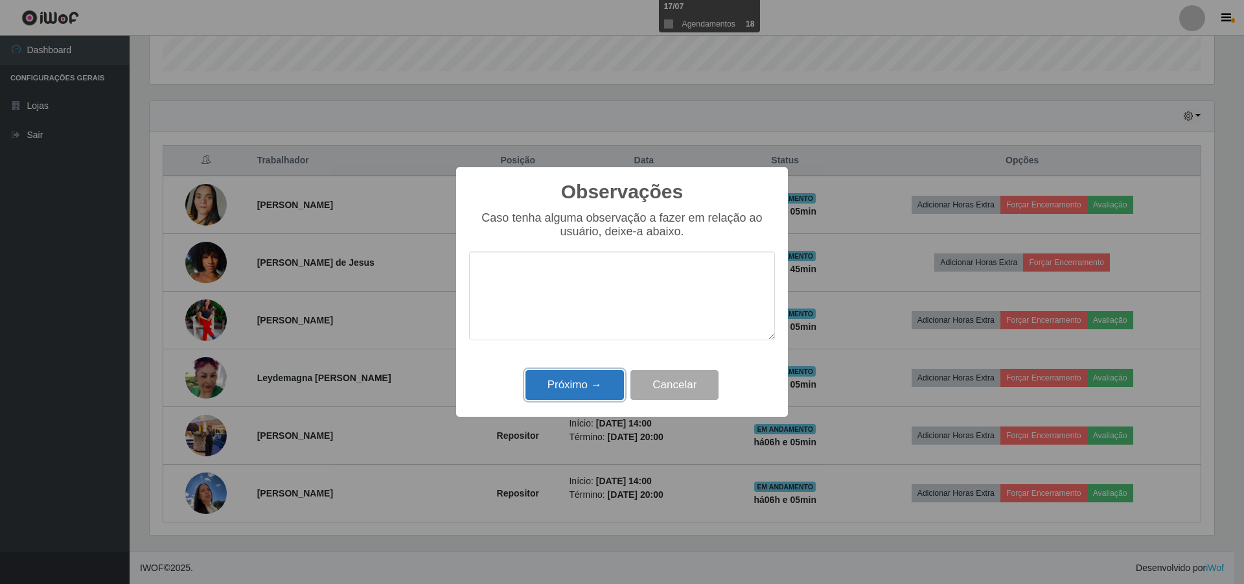
click at [583, 378] on button "Próximo →" at bounding box center [574, 385] width 98 height 30
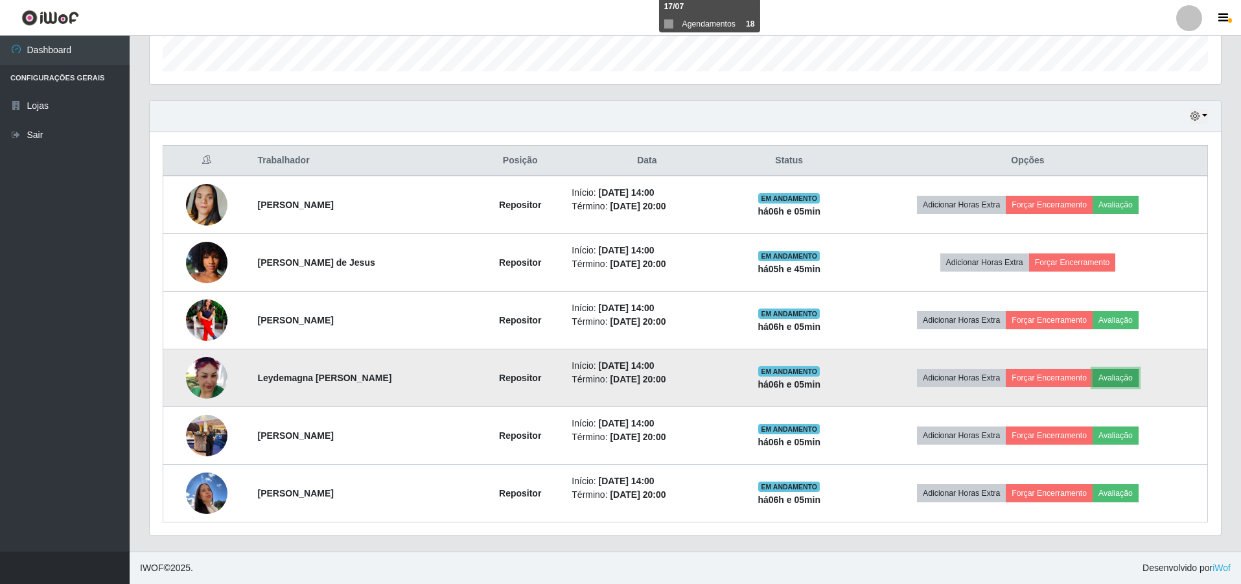
click at [1134, 379] on button "Avaliação" at bounding box center [1115, 378] width 46 height 18
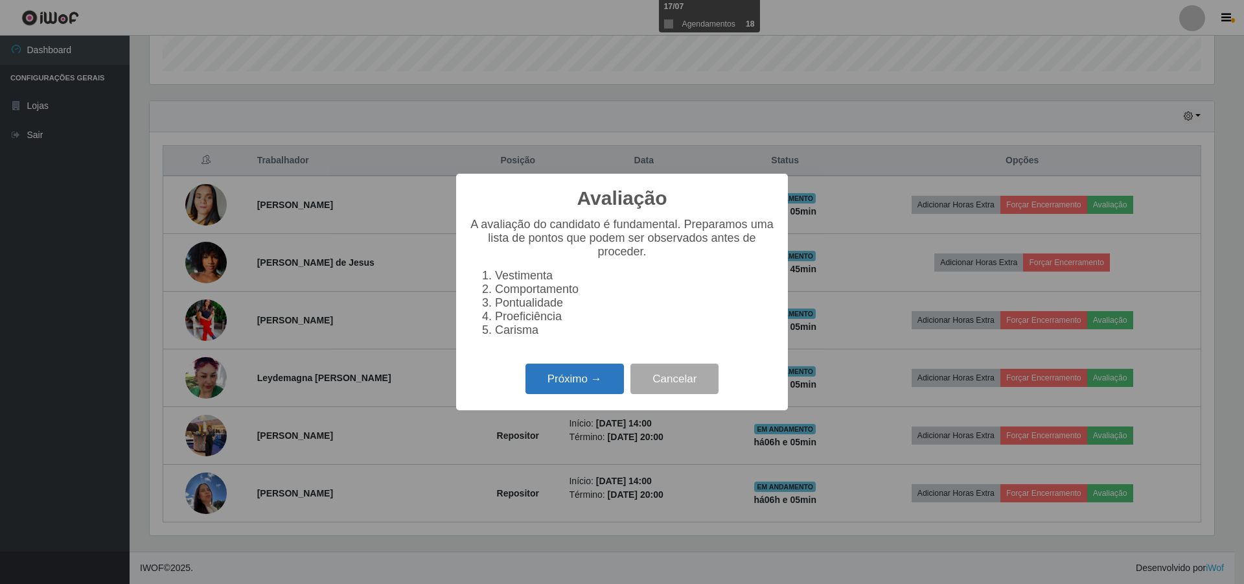
click at [575, 383] on button "Próximo →" at bounding box center [574, 378] width 98 height 30
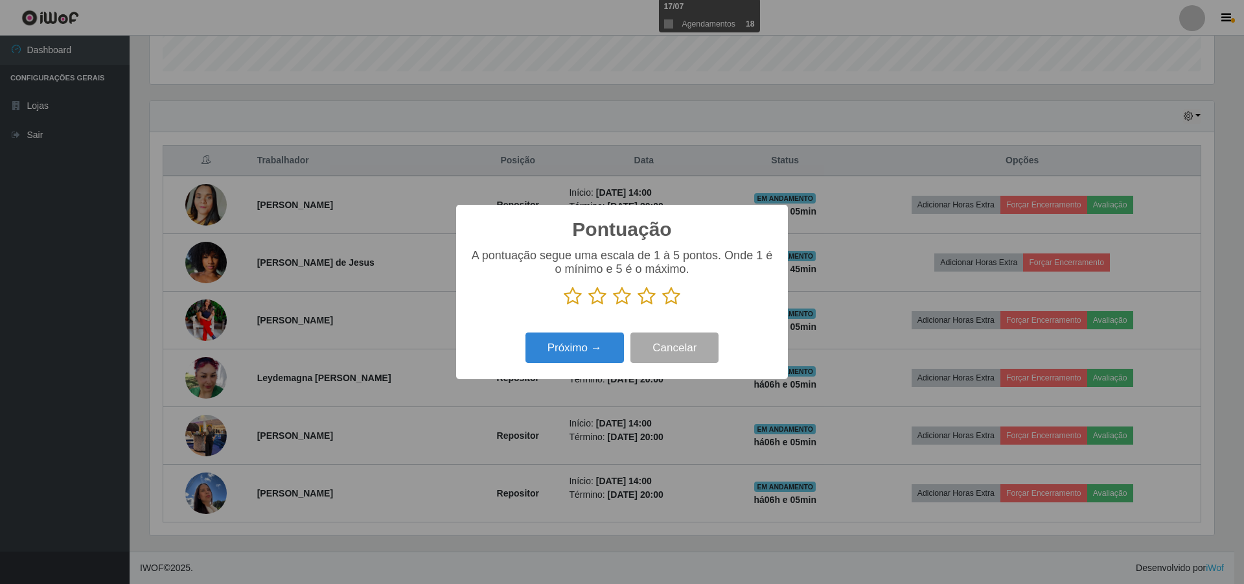
click at [645, 300] on icon at bounding box center [646, 295] width 18 height 19
click at [637, 306] on input "radio" at bounding box center [637, 306] width 0 height 0
click at [575, 352] on button "Próximo →" at bounding box center [574, 347] width 98 height 30
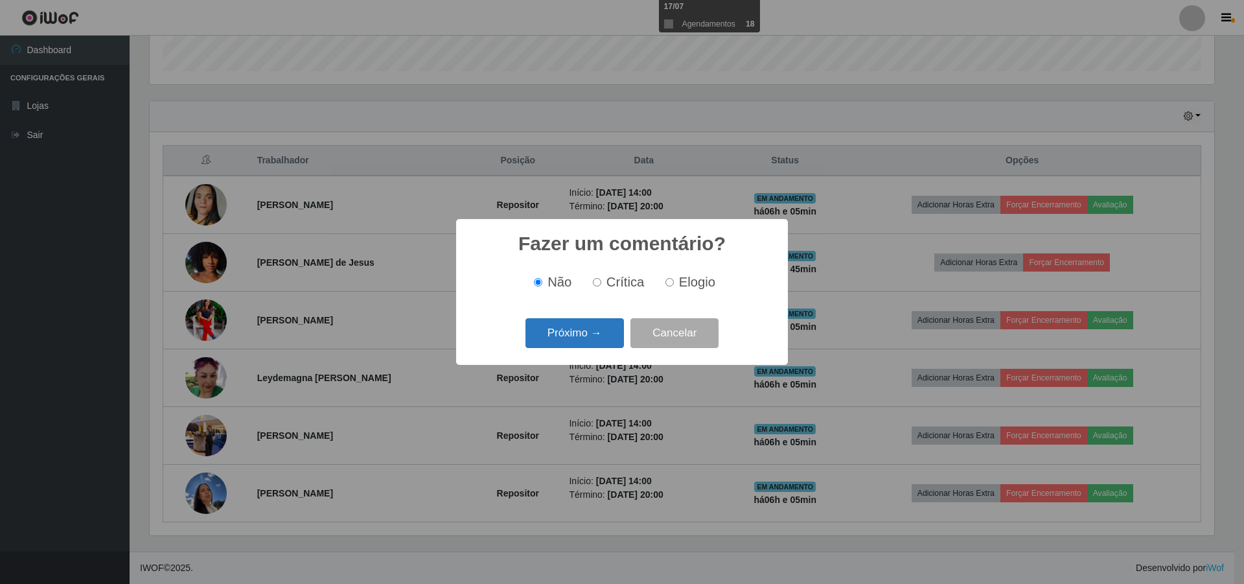
click at [578, 347] on button "Próximo →" at bounding box center [574, 333] width 98 height 30
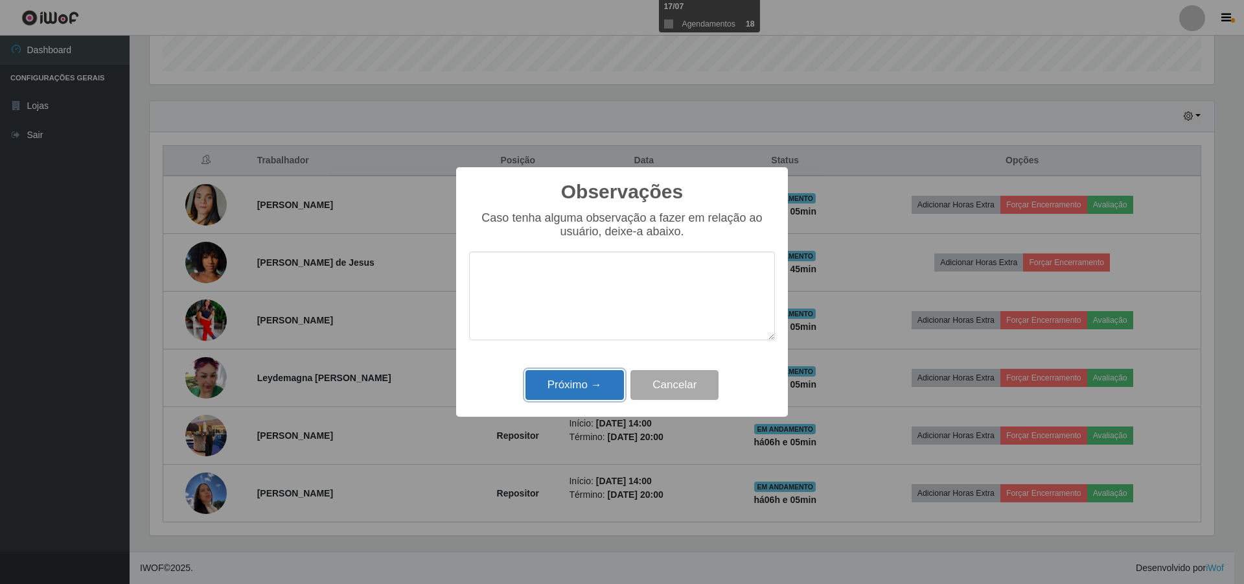
click at [579, 378] on button "Próximo →" at bounding box center [574, 385] width 98 height 30
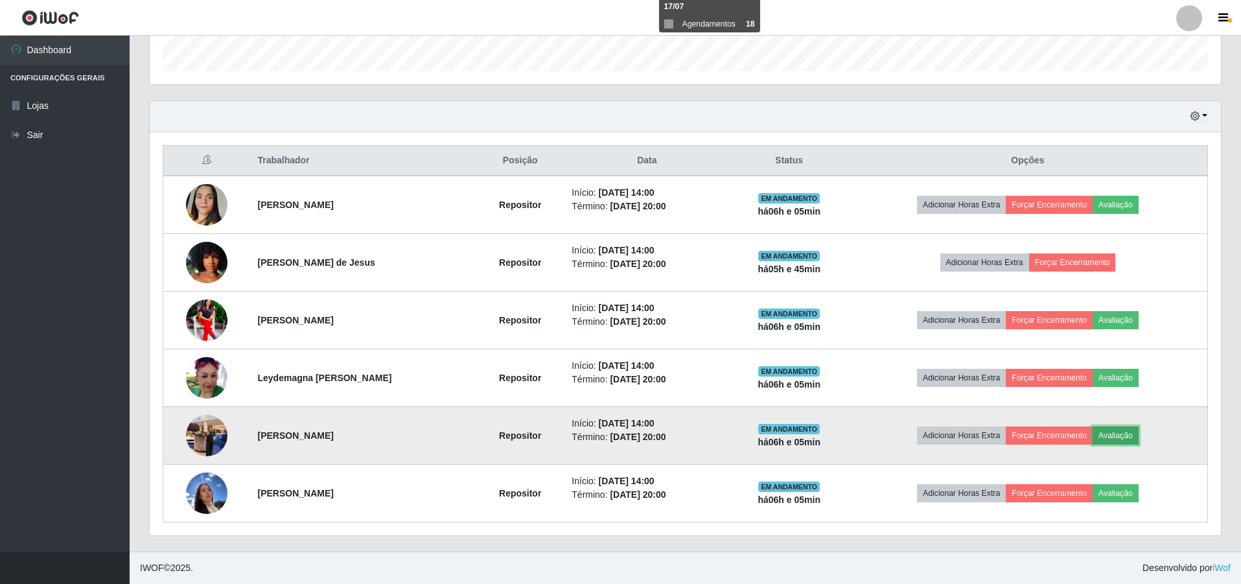
click at [1116, 439] on button "Avaliação" at bounding box center [1115, 435] width 46 height 18
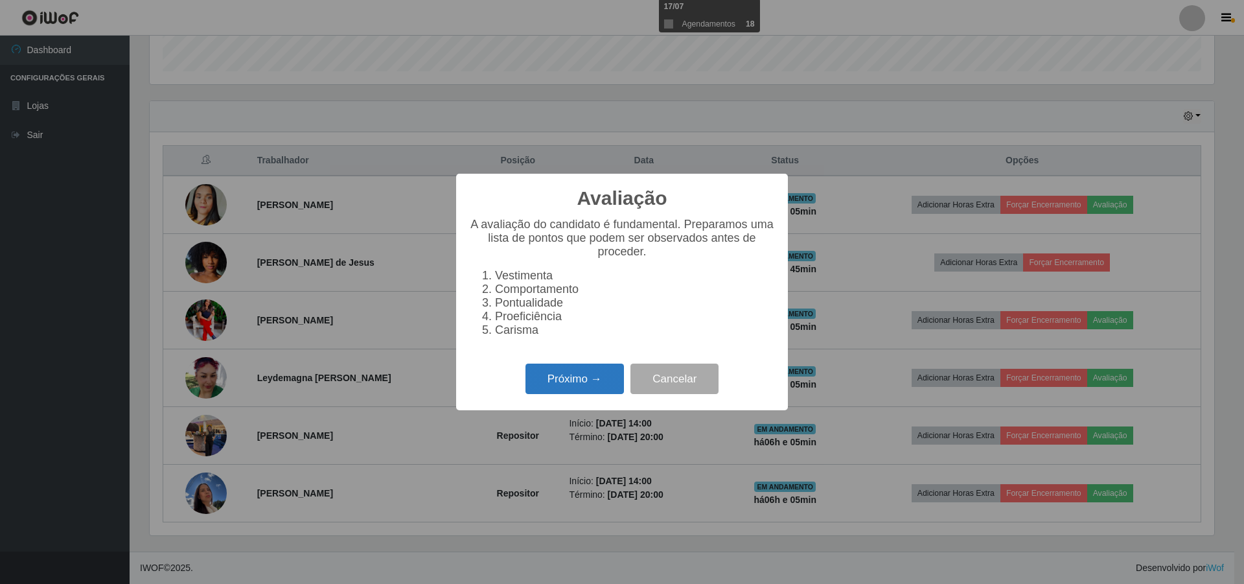
click at [602, 385] on button "Próximo →" at bounding box center [574, 378] width 98 height 30
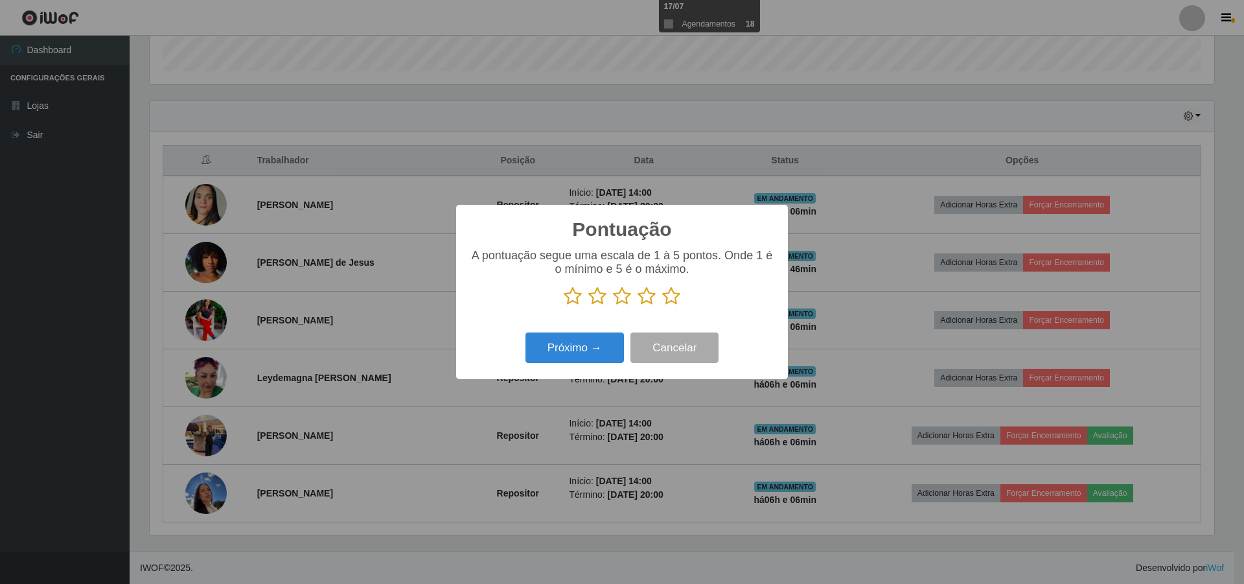
click at [646, 294] on icon at bounding box center [646, 295] width 18 height 19
click at [637, 306] on input "radio" at bounding box center [637, 306] width 0 height 0
click at [597, 343] on button "Próximo →" at bounding box center [574, 347] width 98 height 30
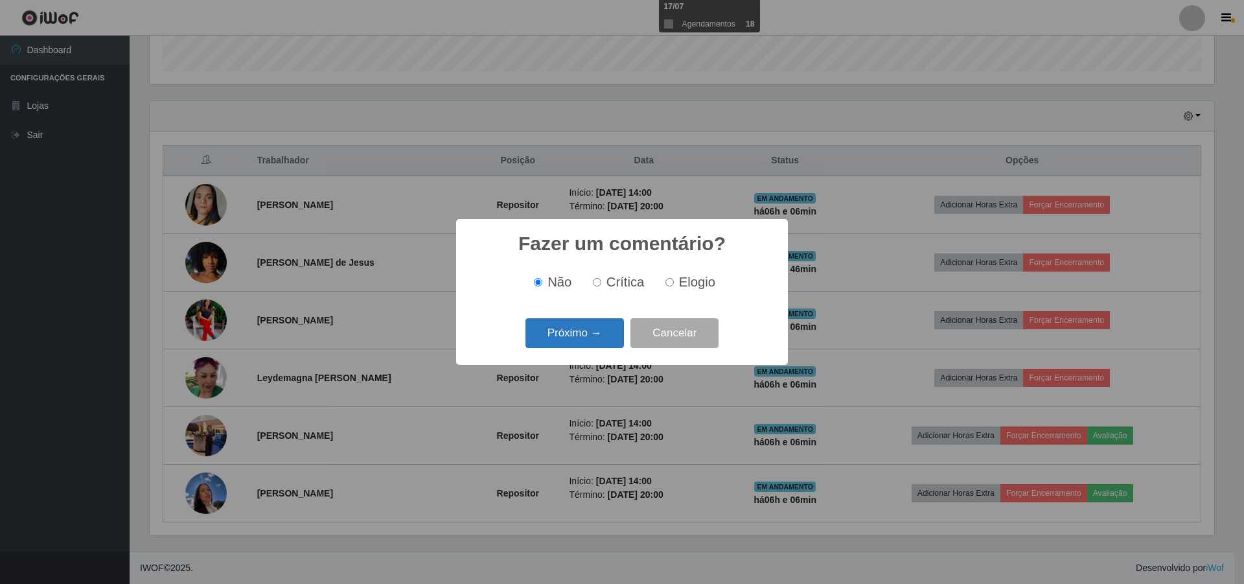
click at [597, 344] on button "Próximo →" at bounding box center [574, 333] width 98 height 30
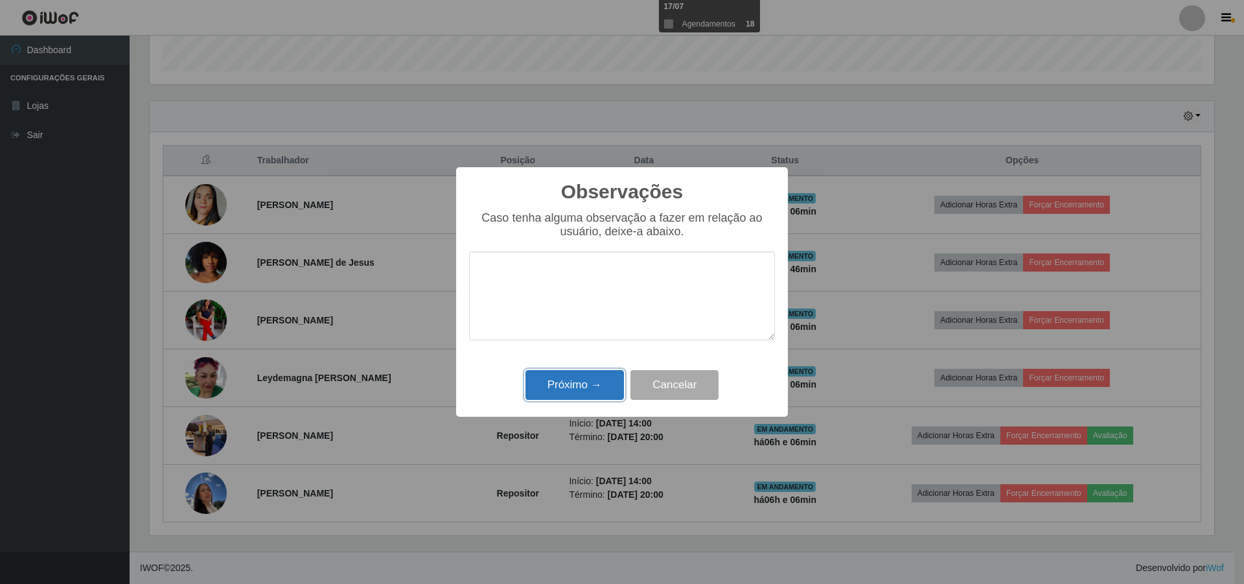
click at [557, 376] on button "Próximo →" at bounding box center [574, 385] width 98 height 30
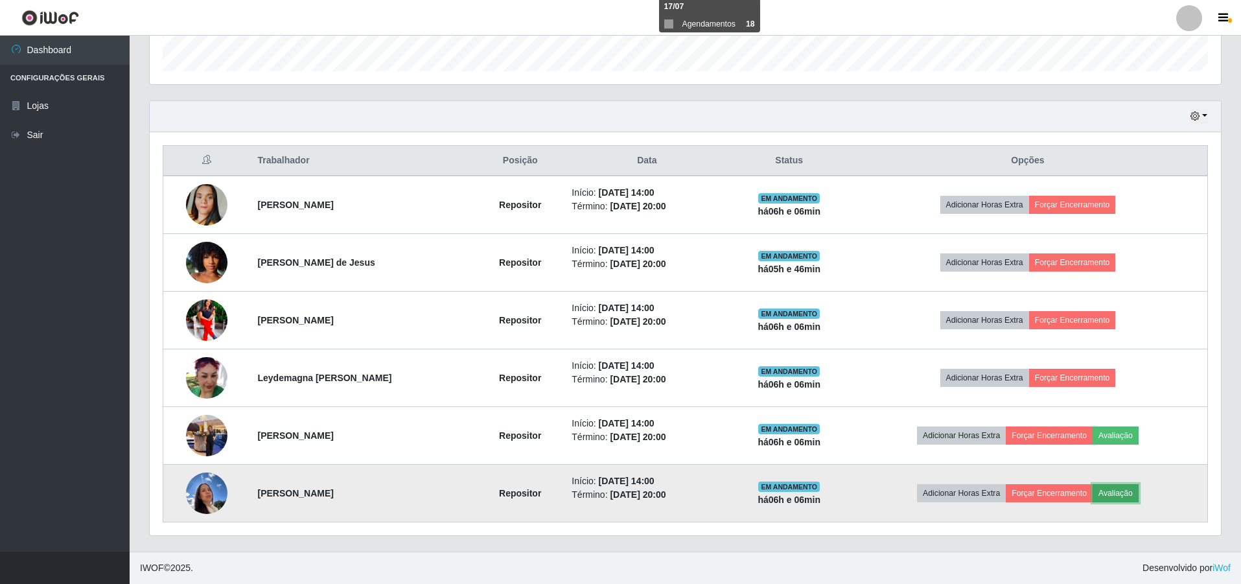
click at [1126, 488] on button "Avaliação" at bounding box center [1115, 493] width 46 height 18
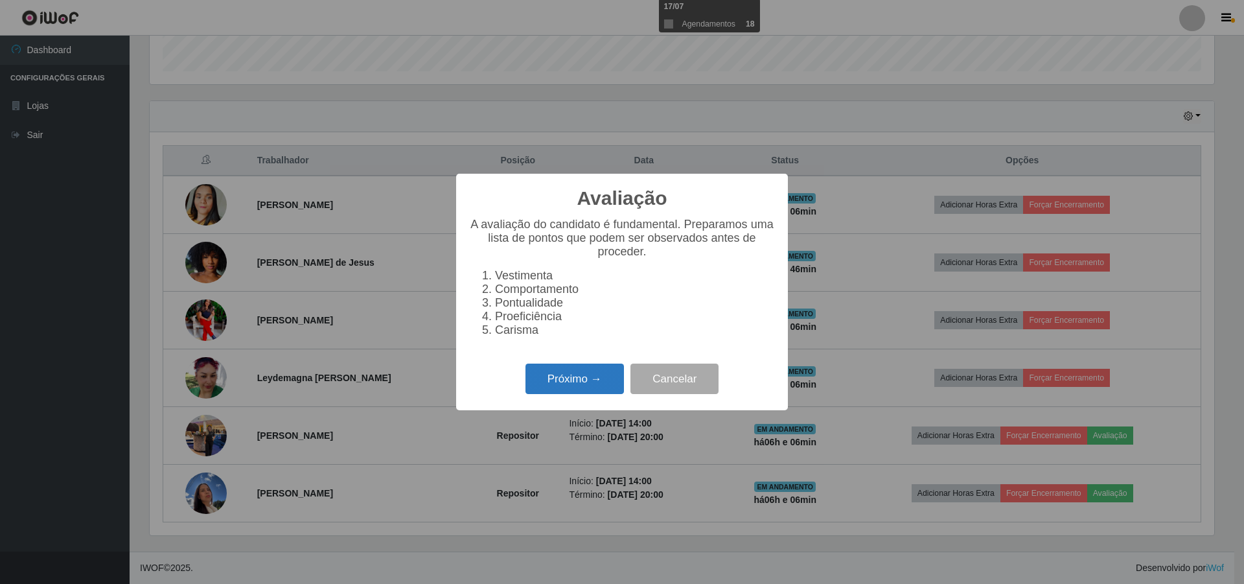
click at [562, 394] on button "Próximo →" at bounding box center [574, 378] width 98 height 30
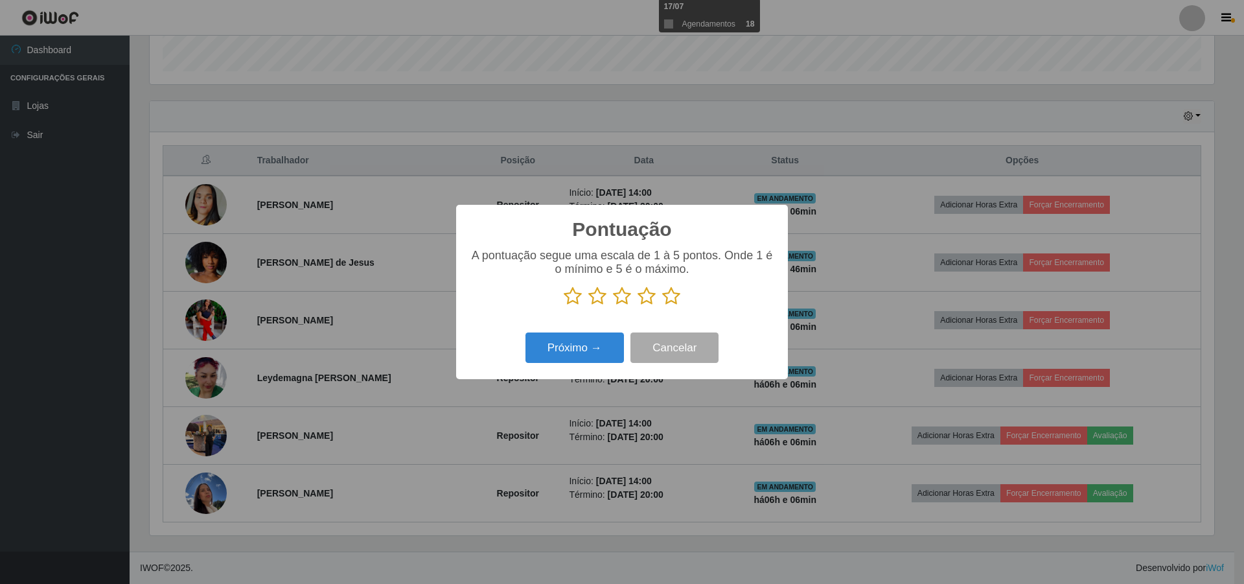
click at [644, 304] on icon at bounding box center [646, 295] width 18 height 19
click at [637, 306] on input "radio" at bounding box center [637, 306] width 0 height 0
click at [595, 346] on button "Próximo →" at bounding box center [574, 347] width 98 height 30
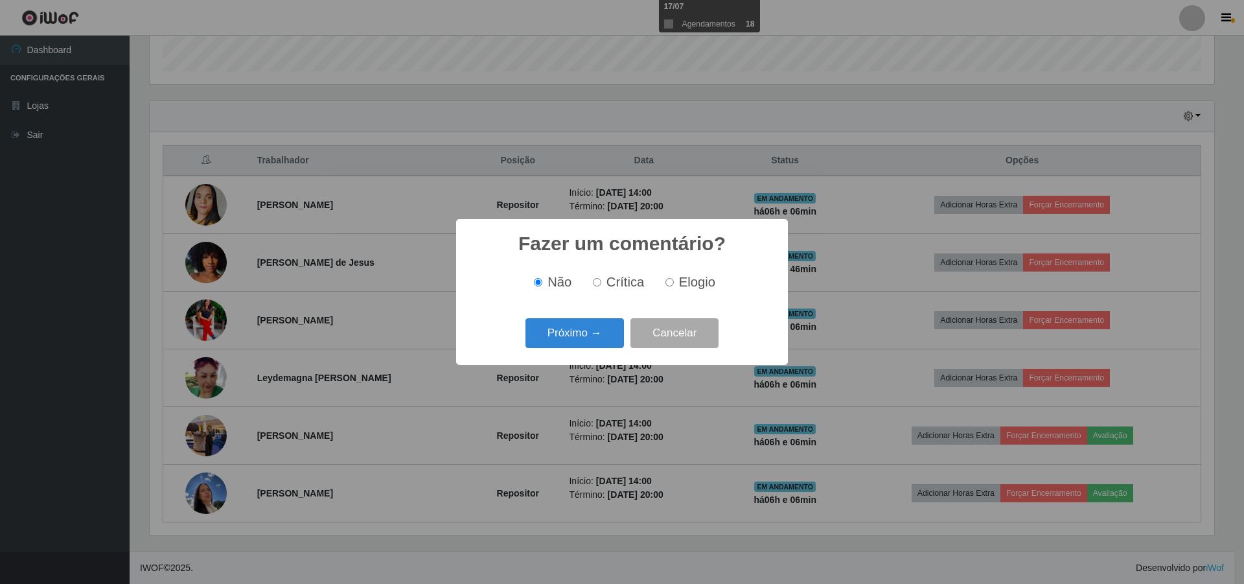
click at [595, 346] on button "Próximo →" at bounding box center [574, 333] width 98 height 30
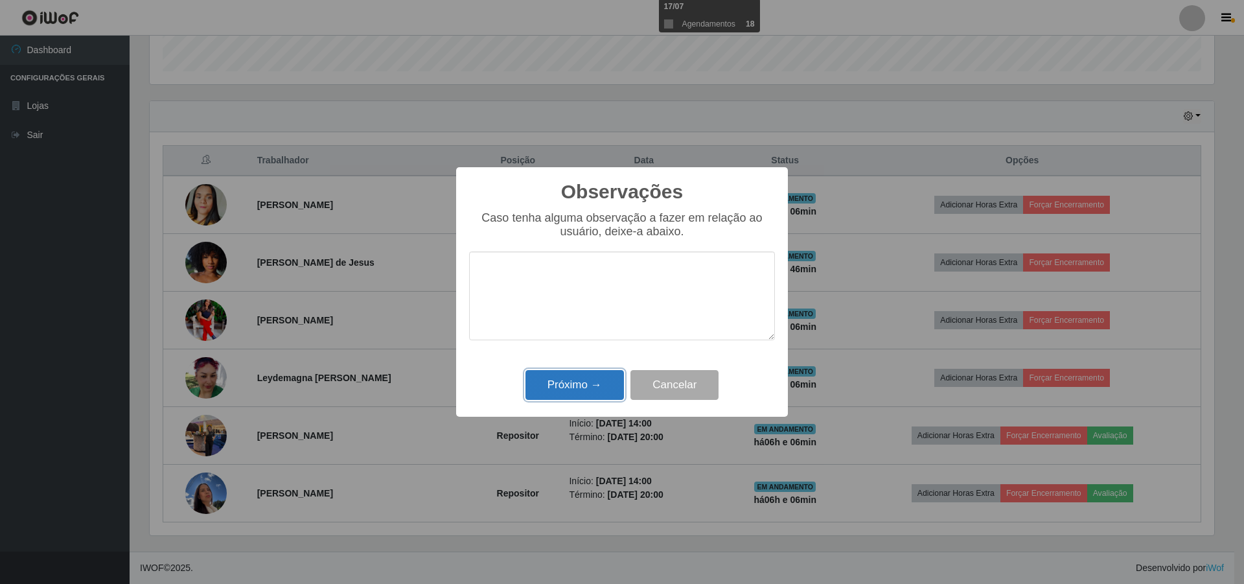
click at [571, 383] on button "Próximo →" at bounding box center [574, 385] width 98 height 30
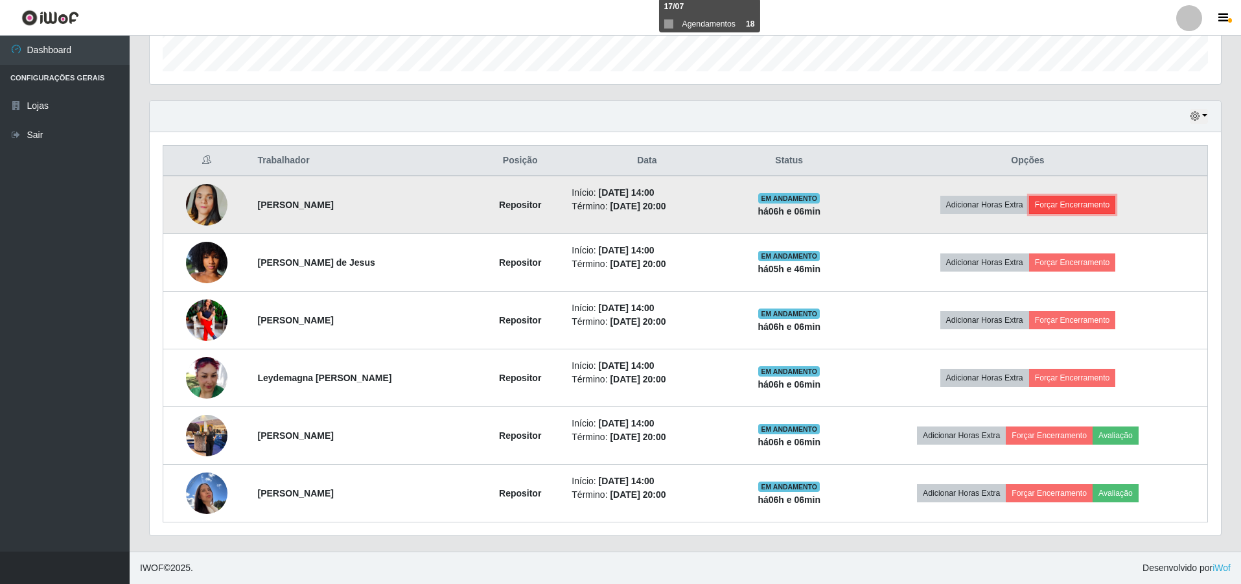
click at [1077, 203] on button "Forçar Encerramento" at bounding box center [1072, 205] width 87 height 18
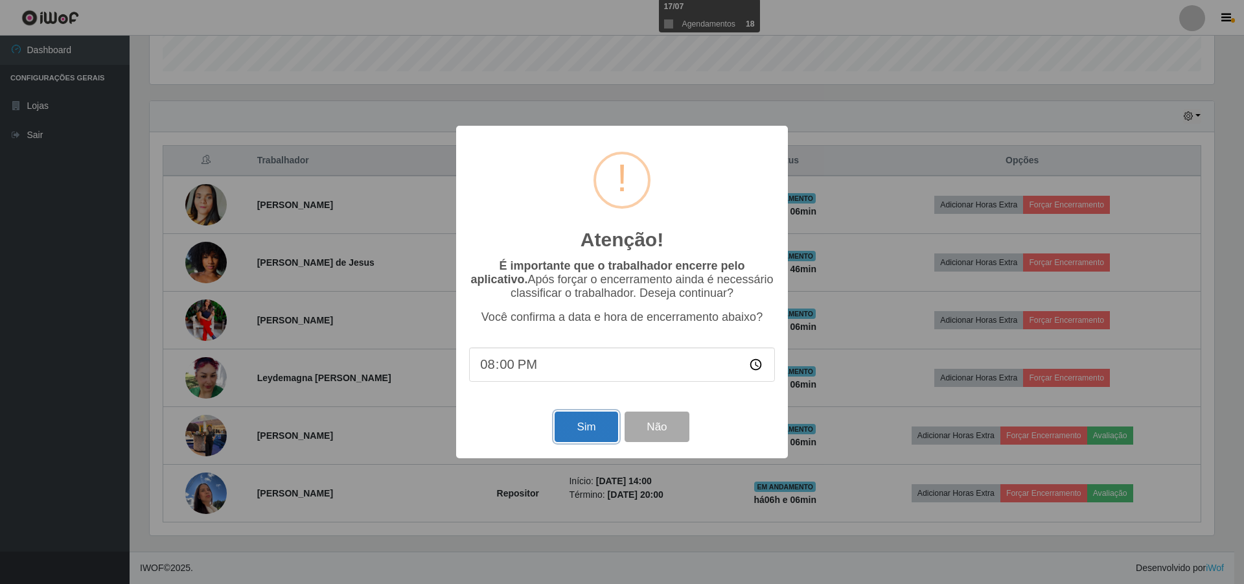
click at [575, 427] on button "Sim" at bounding box center [586, 426] width 63 height 30
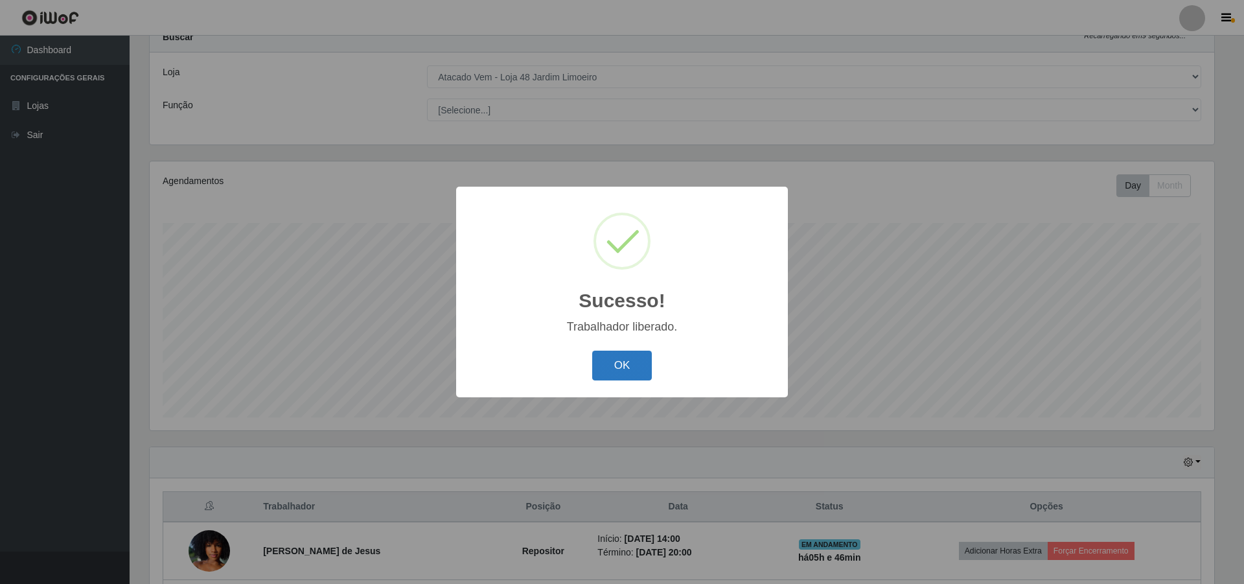
click at [626, 360] on button "OK" at bounding box center [622, 365] width 60 height 30
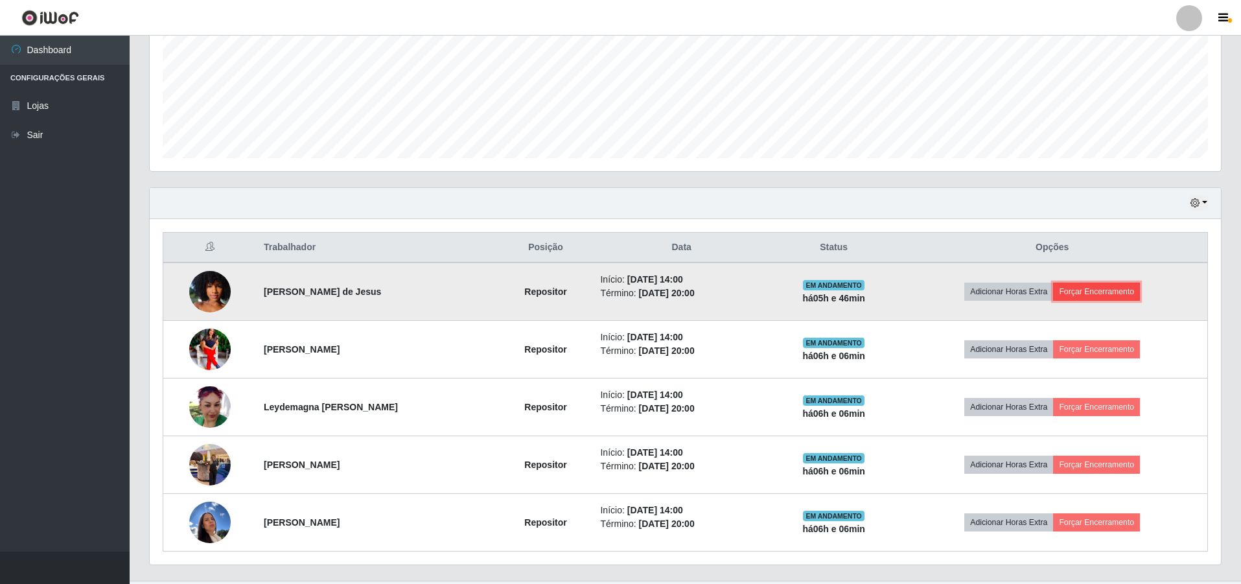
click at [1100, 294] on button "Forçar Encerramento" at bounding box center [1096, 291] width 87 height 18
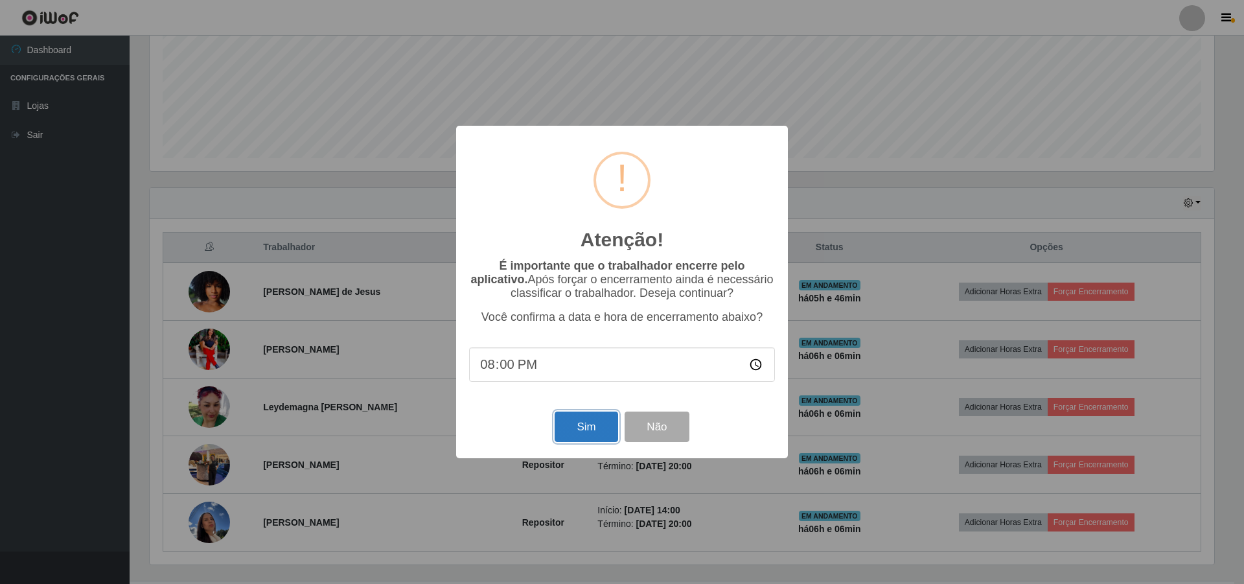
click at [592, 428] on button "Sim" at bounding box center [586, 426] width 63 height 30
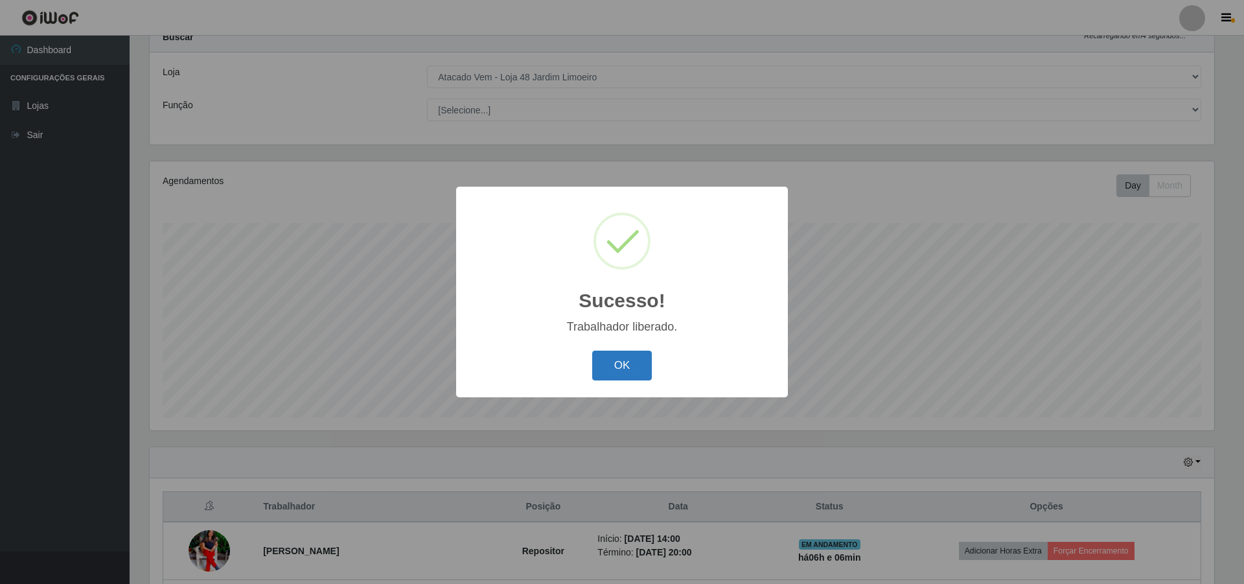
click at [612, 363] on button "OK" at bounding box center [622, 365] width 60 height 30
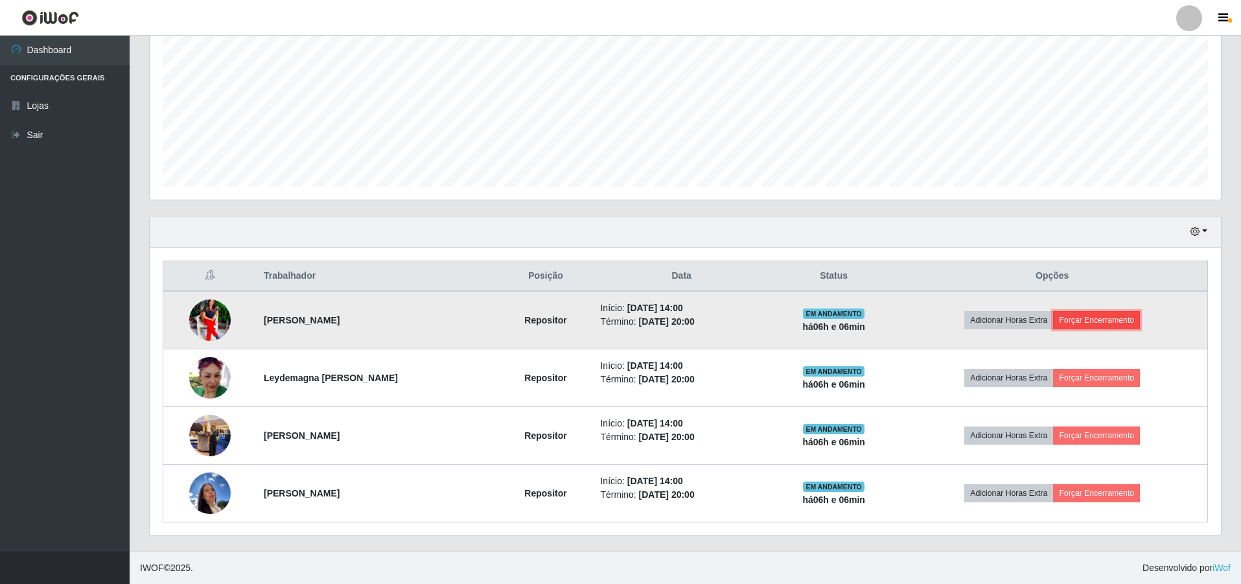
click at [1085, 311] on button "Forçar Encerramento" at bounding box center [1096, 320] width 87 height 18
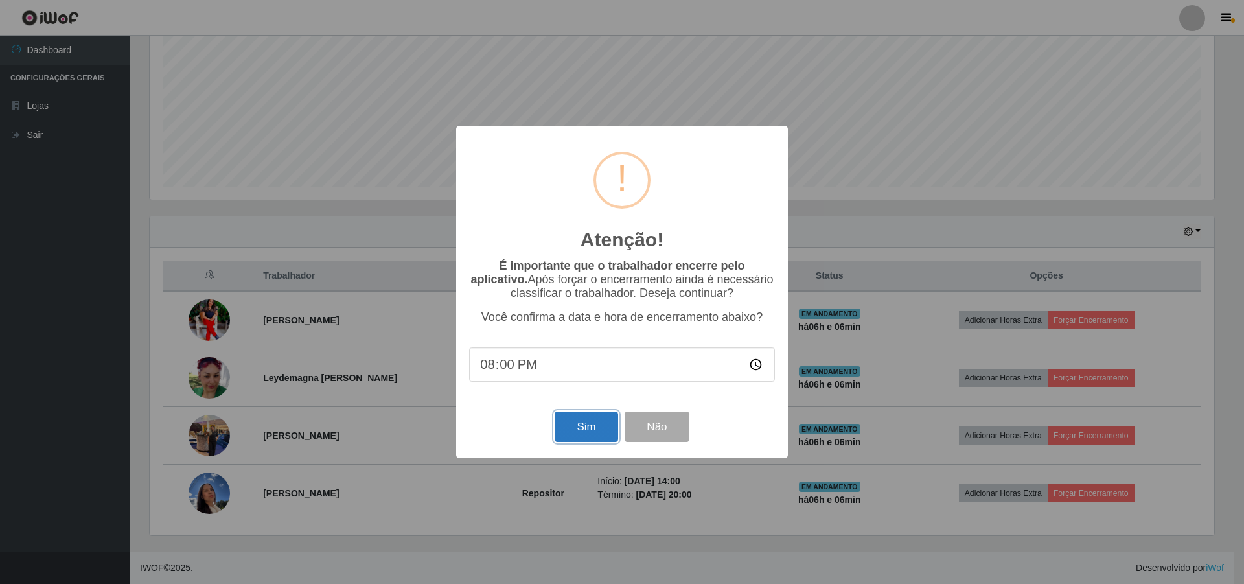
click at [571, 433] on button "Sim" at bounding box center [586, 426] width 63 height 30
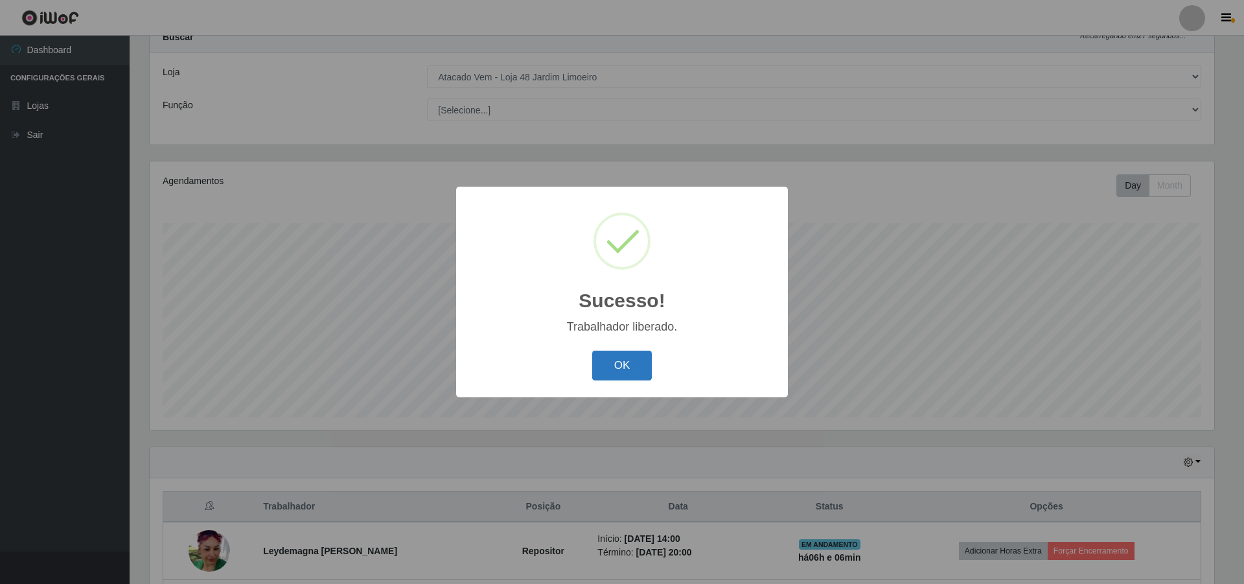
click at [645, 357] on button "OK" at bounding box center [622, 365] width 60 height 30
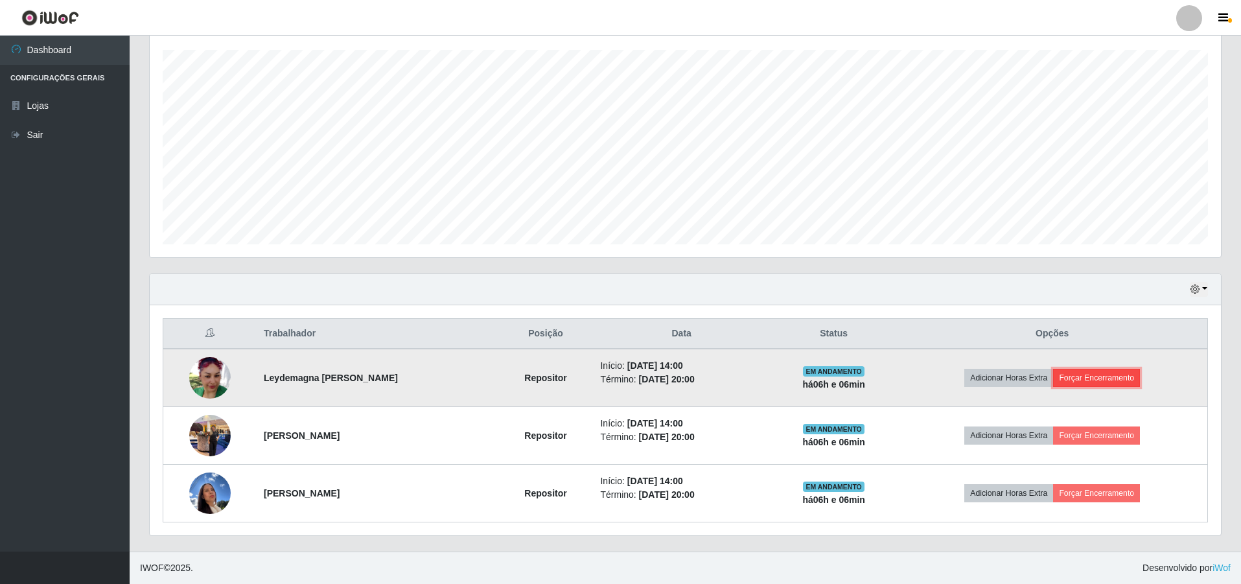
click at [1089, 384] on button "Forçar Encerramento" at bounding box center [1096, 378] width 87 height 18
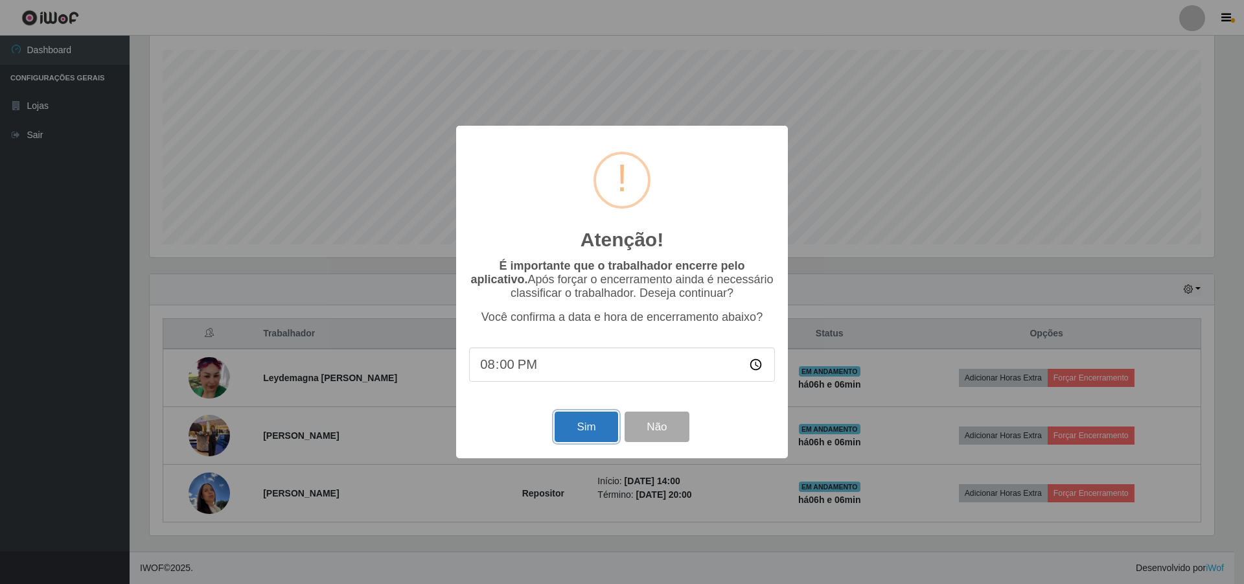
click at [606, 421] on button "Sim" at bounding box center [586, 426] width 63 height 30
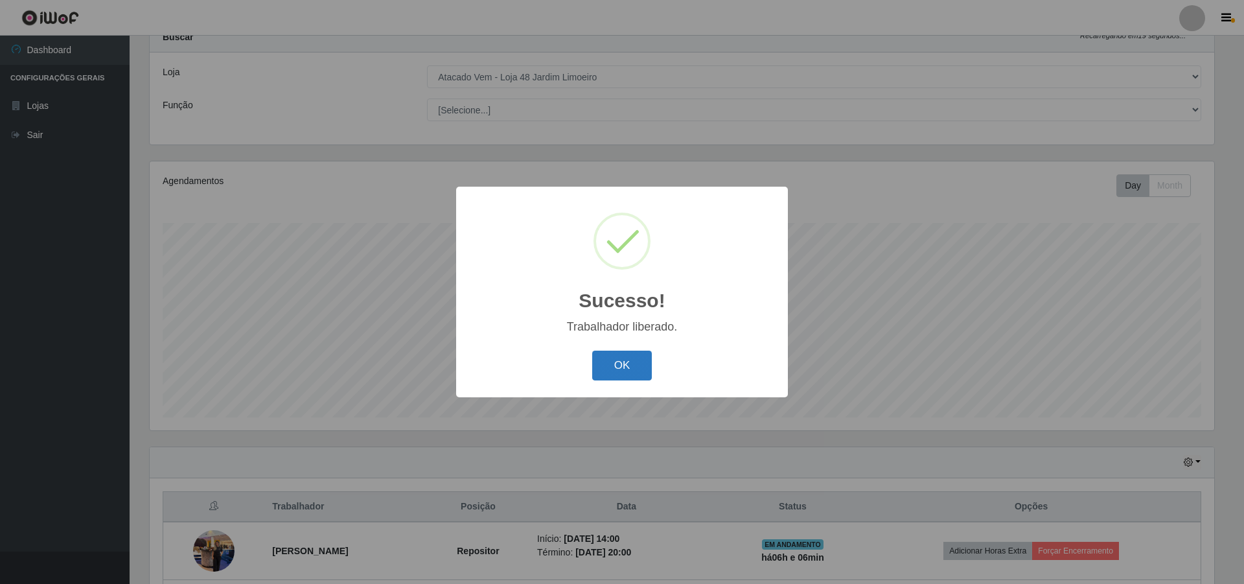
click at [619, 363] on button "OK" at bounding box center [622, 365] width 60 height 30
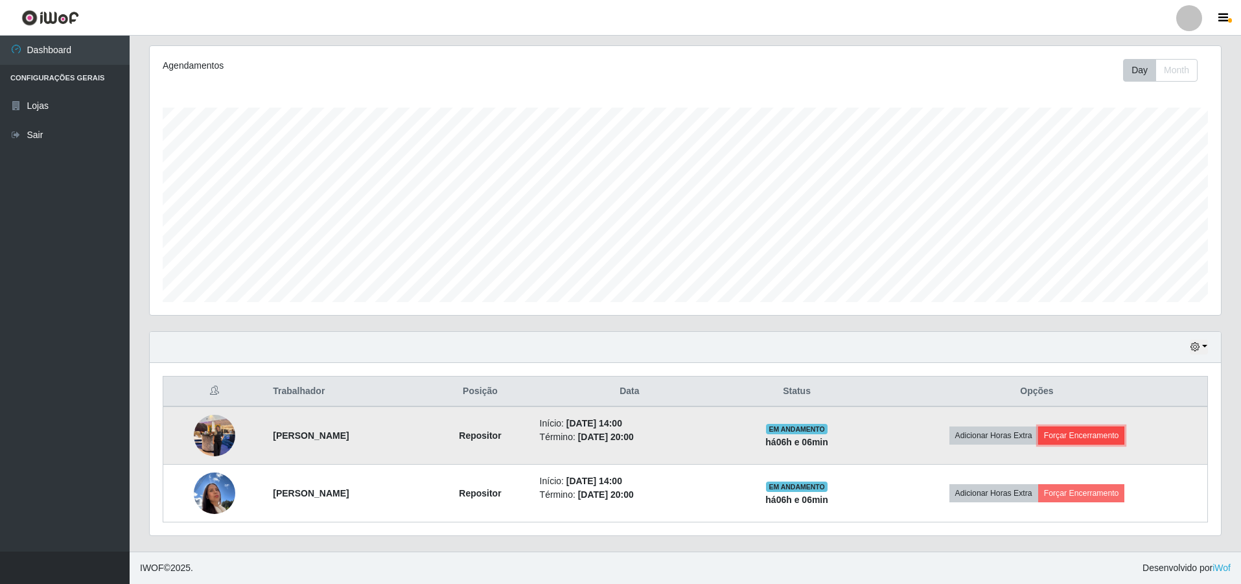
click at [1096, 428] on button "Forçar Encerramento" at bounding box center [1081, 435] width 87 height 18
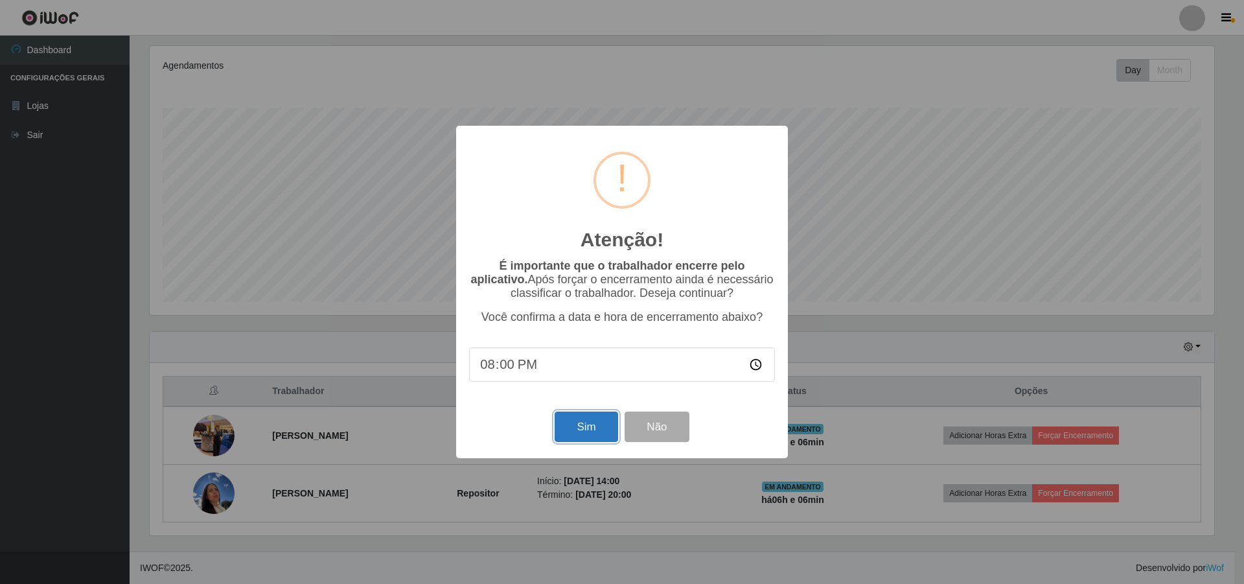
click at [567, 436] on button "Sim" at bounding box center [586, 426] width 63 height 30
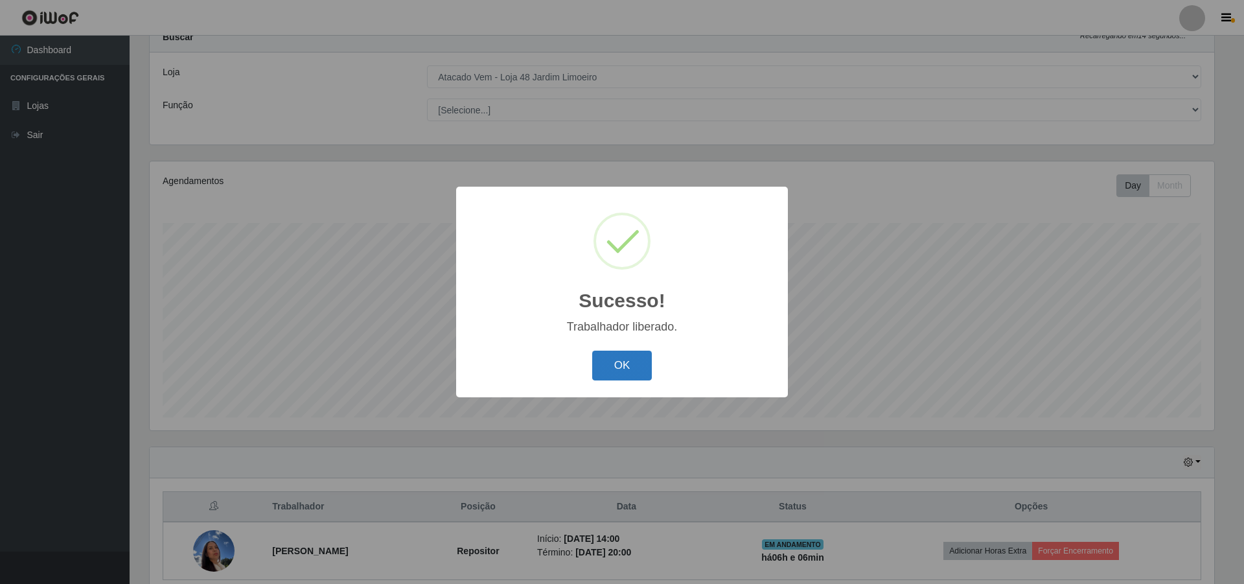
click at [606, 371] on button "OK" at bounding box center [622, 365] width 60 height 30
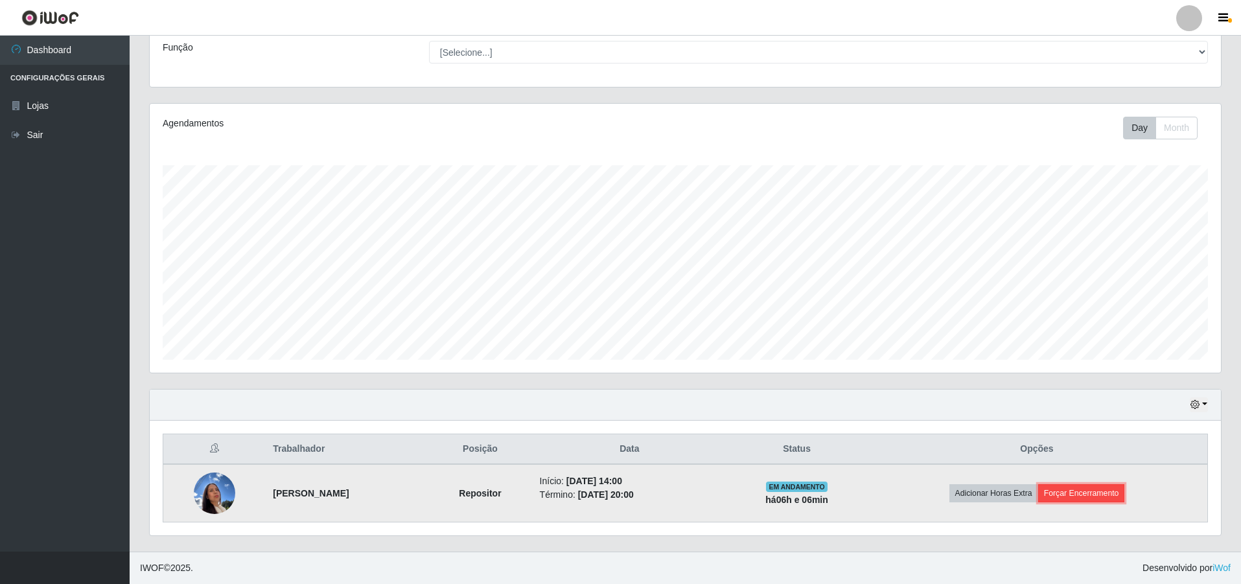
click at [1099, 492] on button "Forçar Encerramento" at bounding box center [1081, 493] width 87 height 18
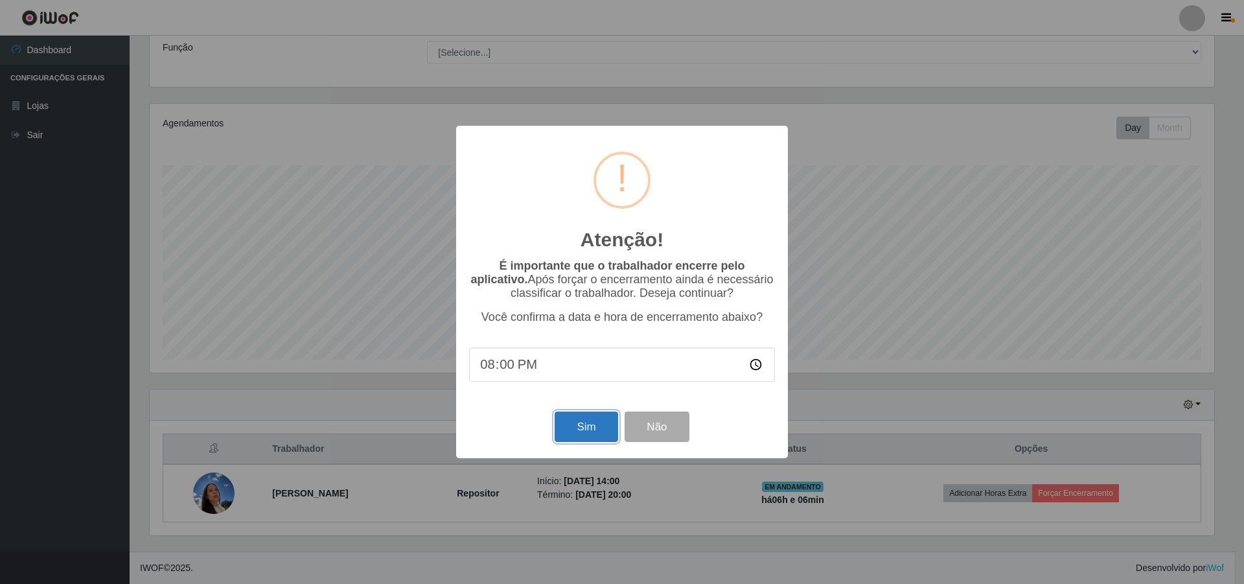
click at [575, 439] on button "Sim" at bounding box center [586, 426] width 63 height 30
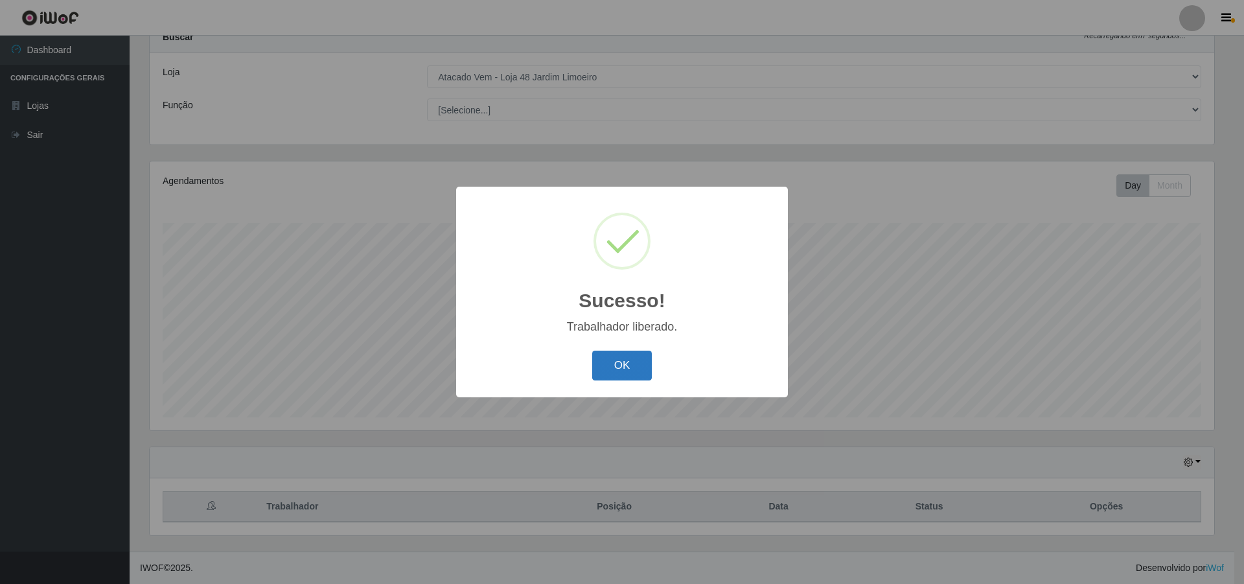
click at [610, 380] on button "OK" at bounding box center [622, 365] width 60 height 30
